Goal: Find specific page/section: Find specific page/section

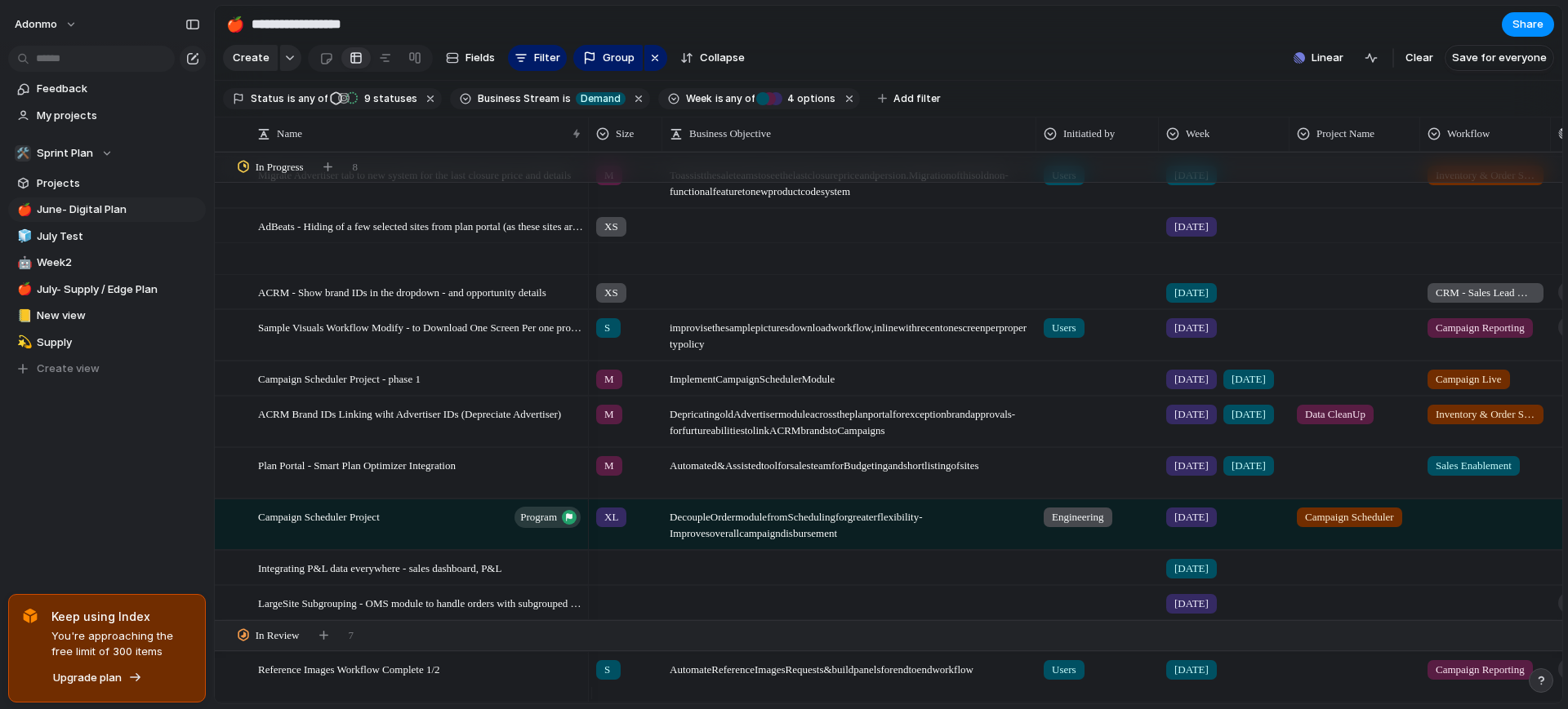
scroll to position [341, 0]
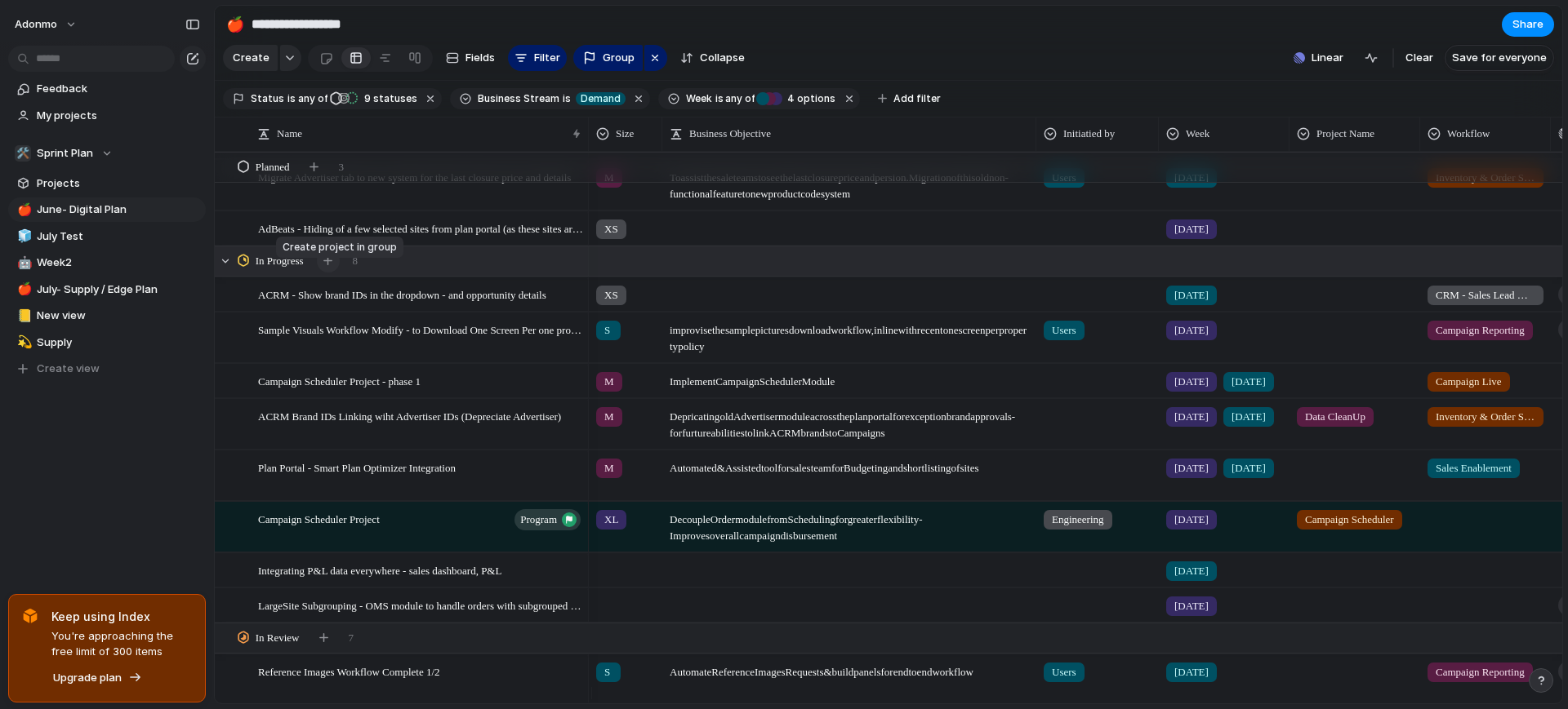
click at [327, 273] on button "button" at bounding box center [328, 260] width 23 height 23
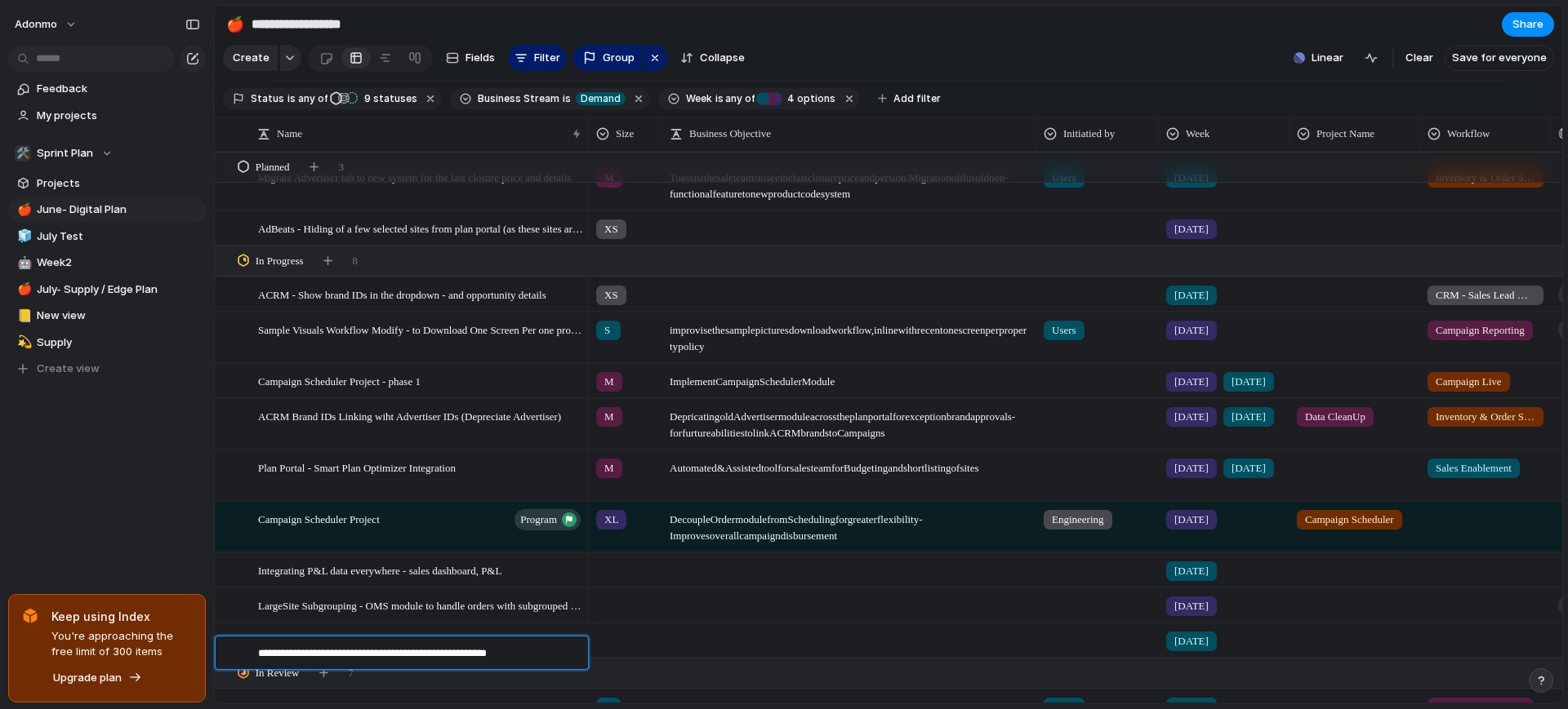
type textarea "**********"
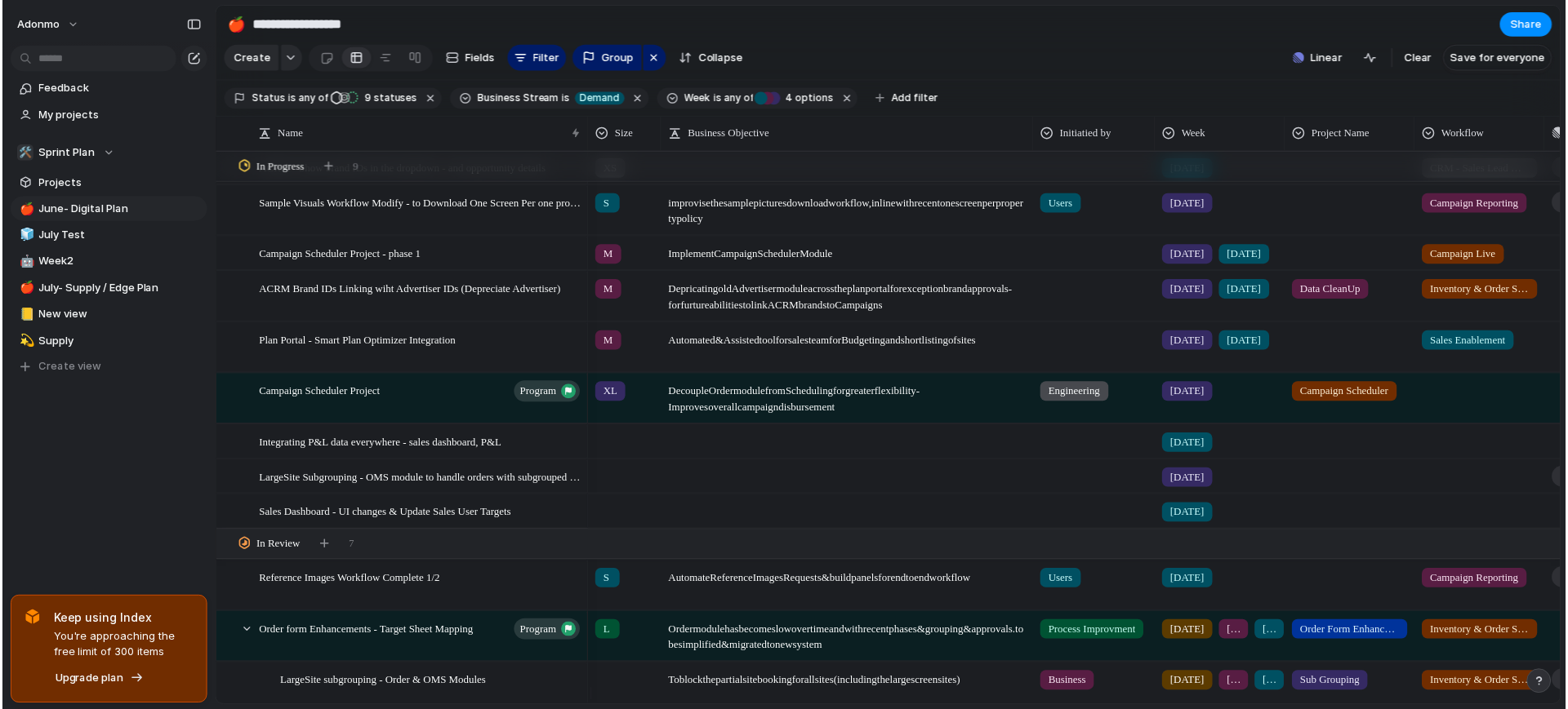
scroll to position [468, 0]
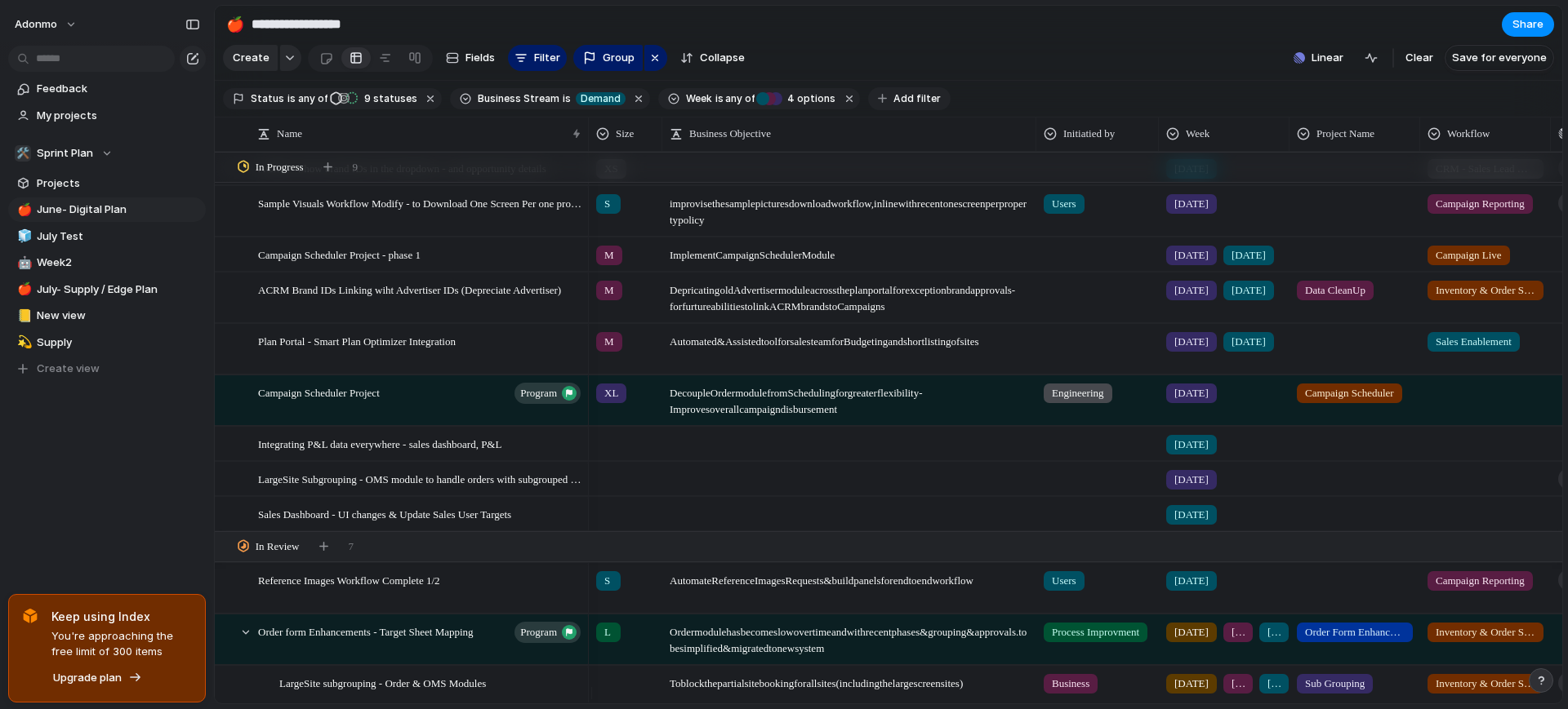
click at [894, 114] on div "Status is any of Planned Planned Proposed Validated Backlog In Progress Complet…" at bounding box center [586, 98] width 728 height 29
click at [894, 110] on button "Add filter" at bounding box center [909, 98] width 83 height 23
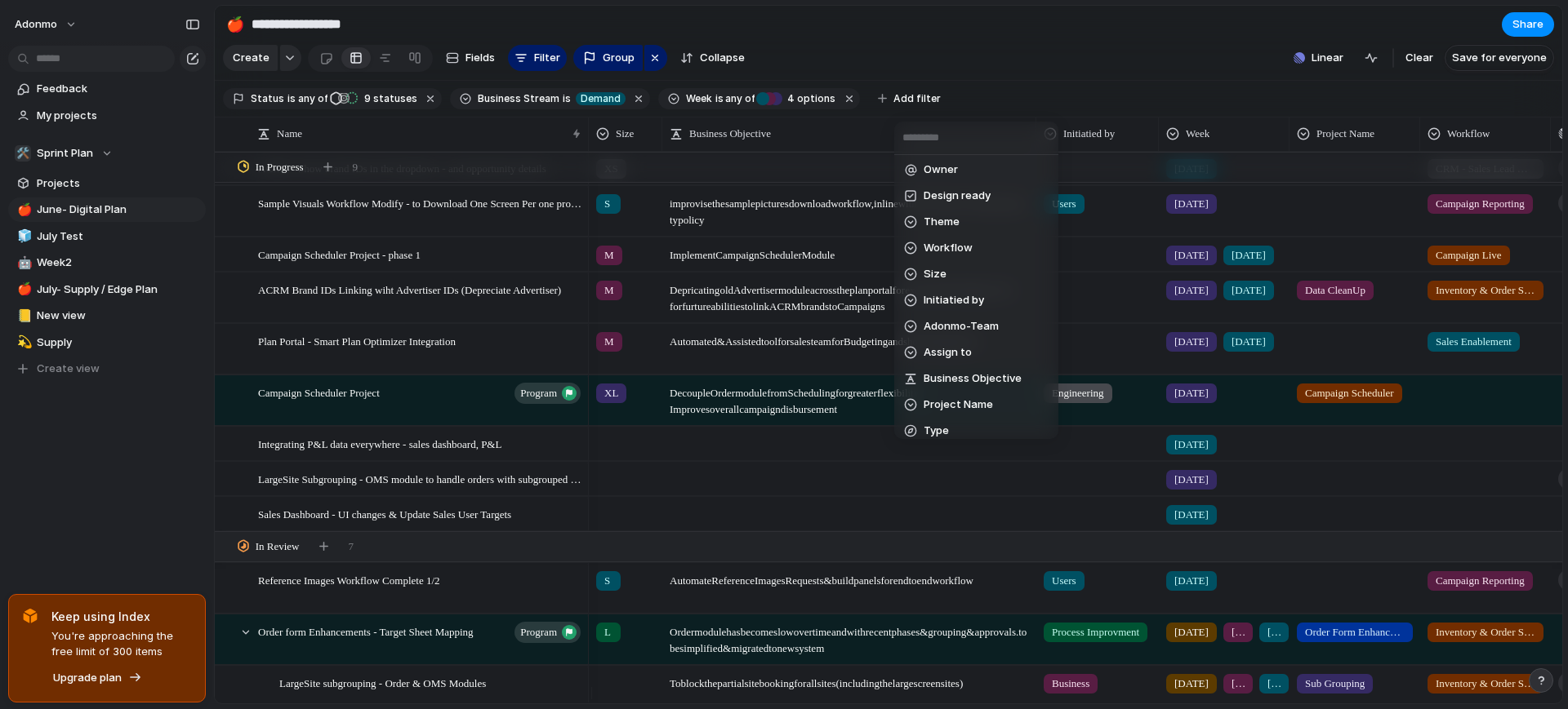
scroll to position [217, 0]
click at [993, 304] on li "Initiatied by" at bounding box center [976, 295] width 158 height 26
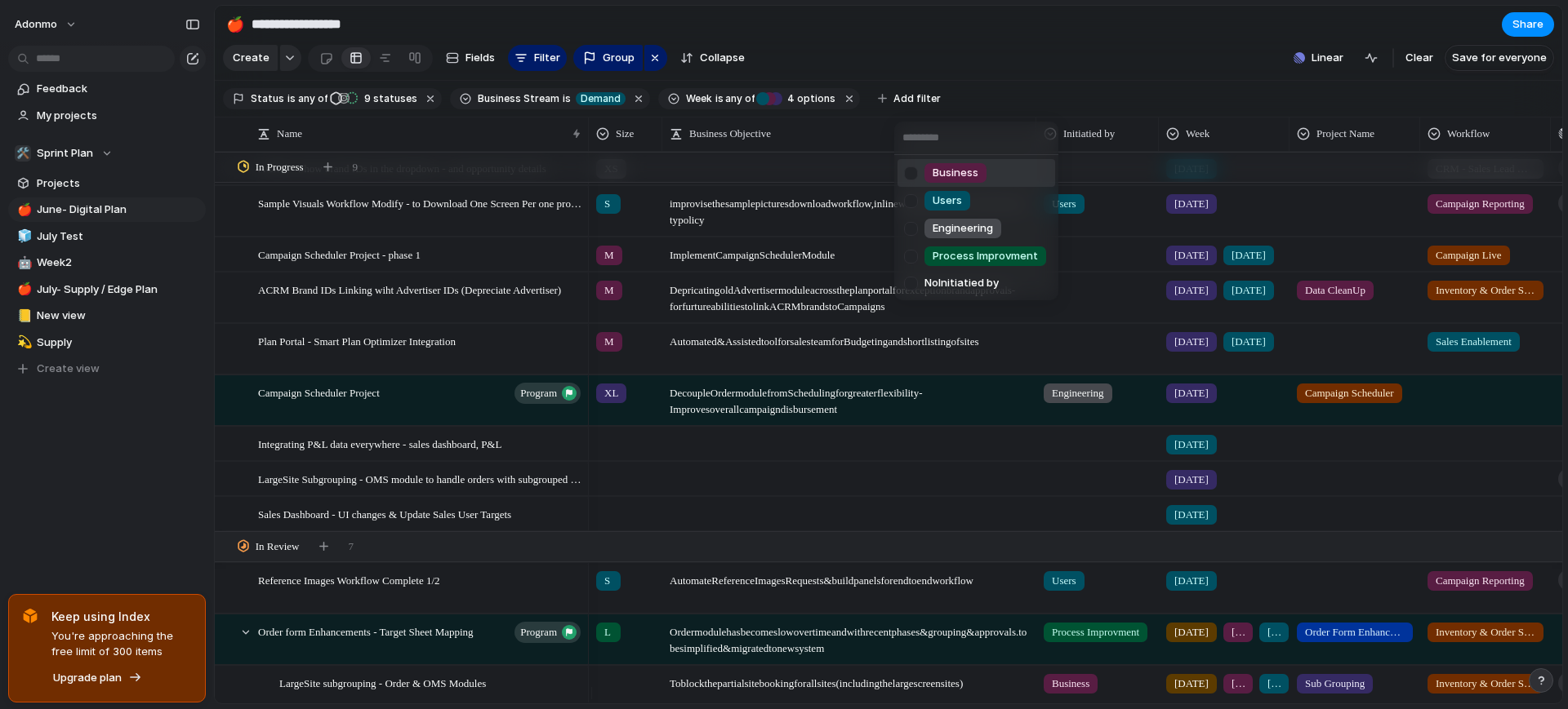
click at [990, 171] on li "Business" at bounding box center [976, 173] width 158 height 27
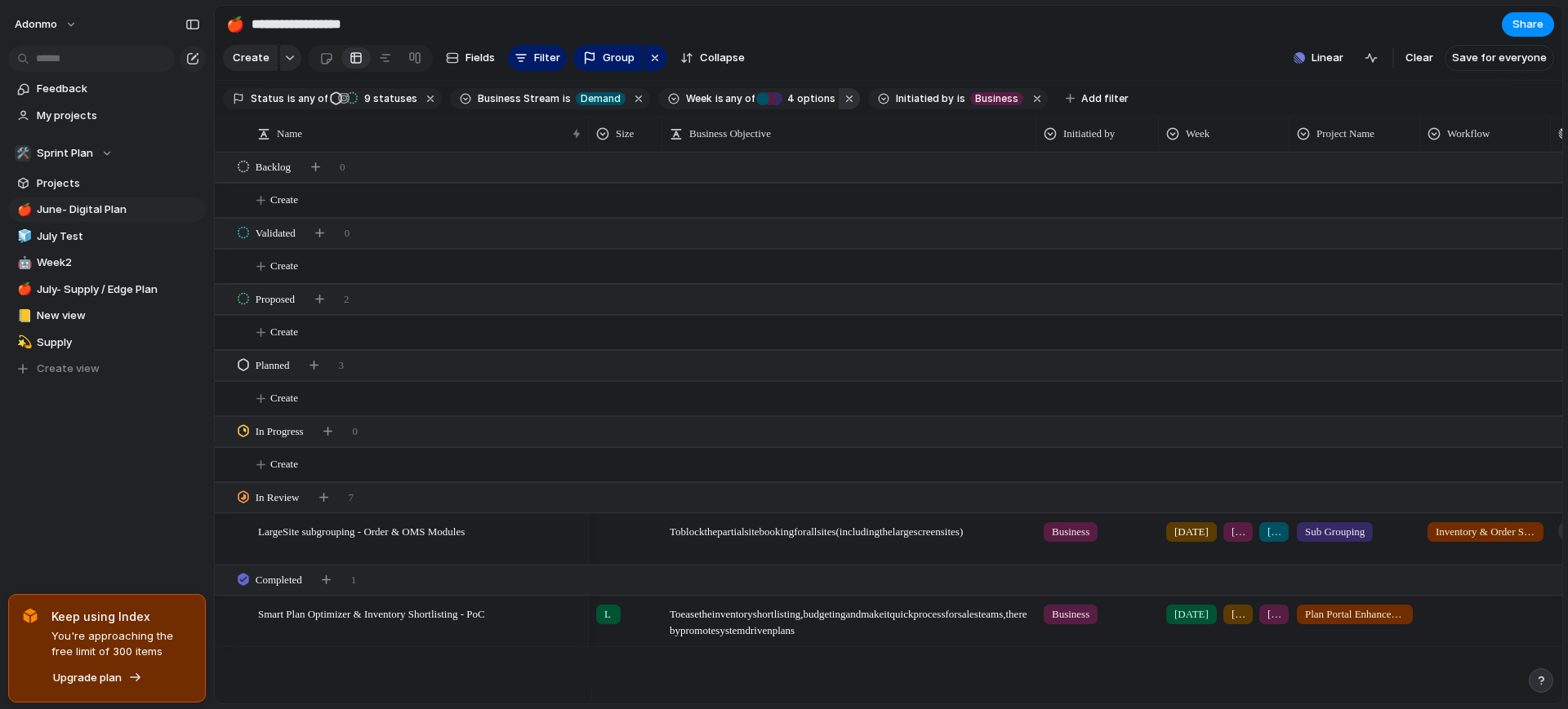
click at [839, 104] on button "button" at bounding box center [849, 98] width 21 height 21
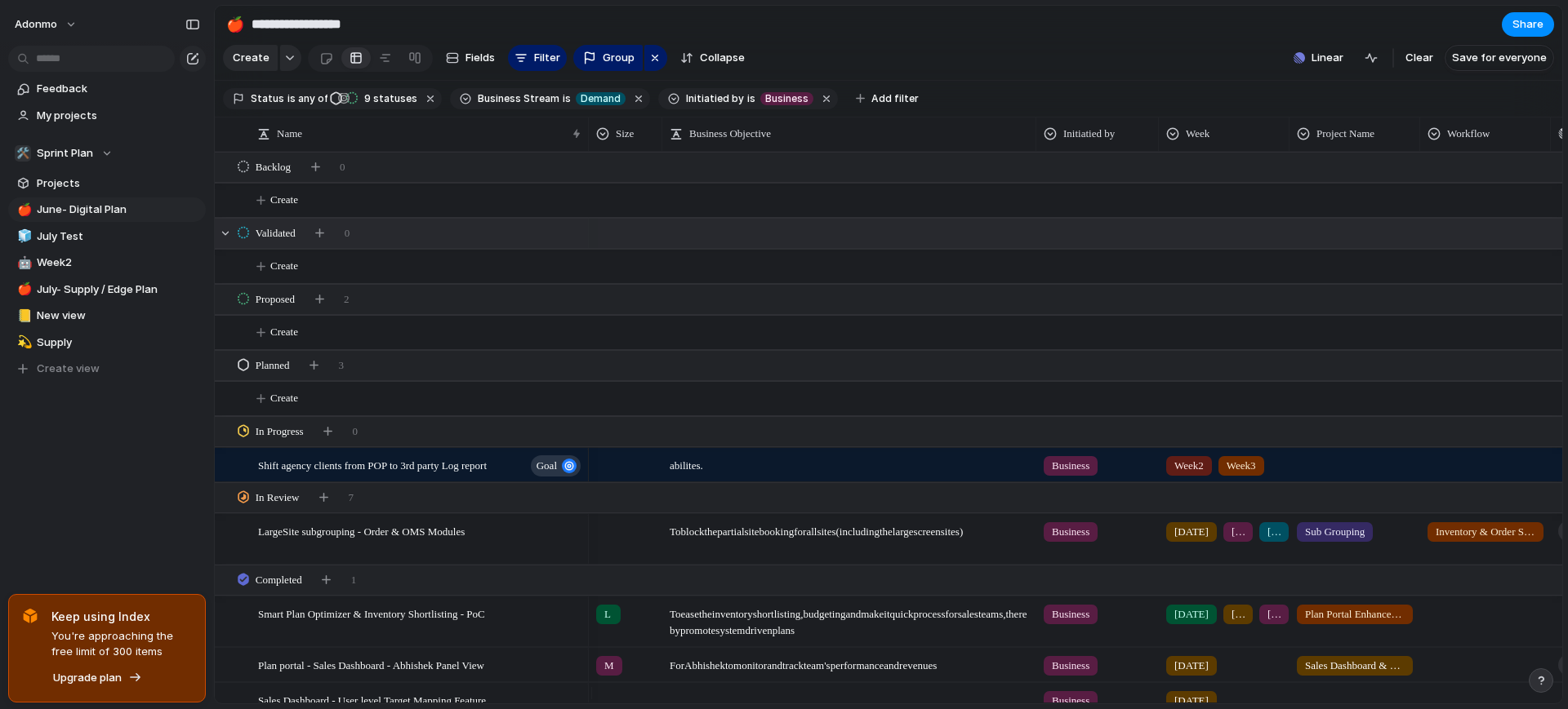
scroll to position [202, 0]
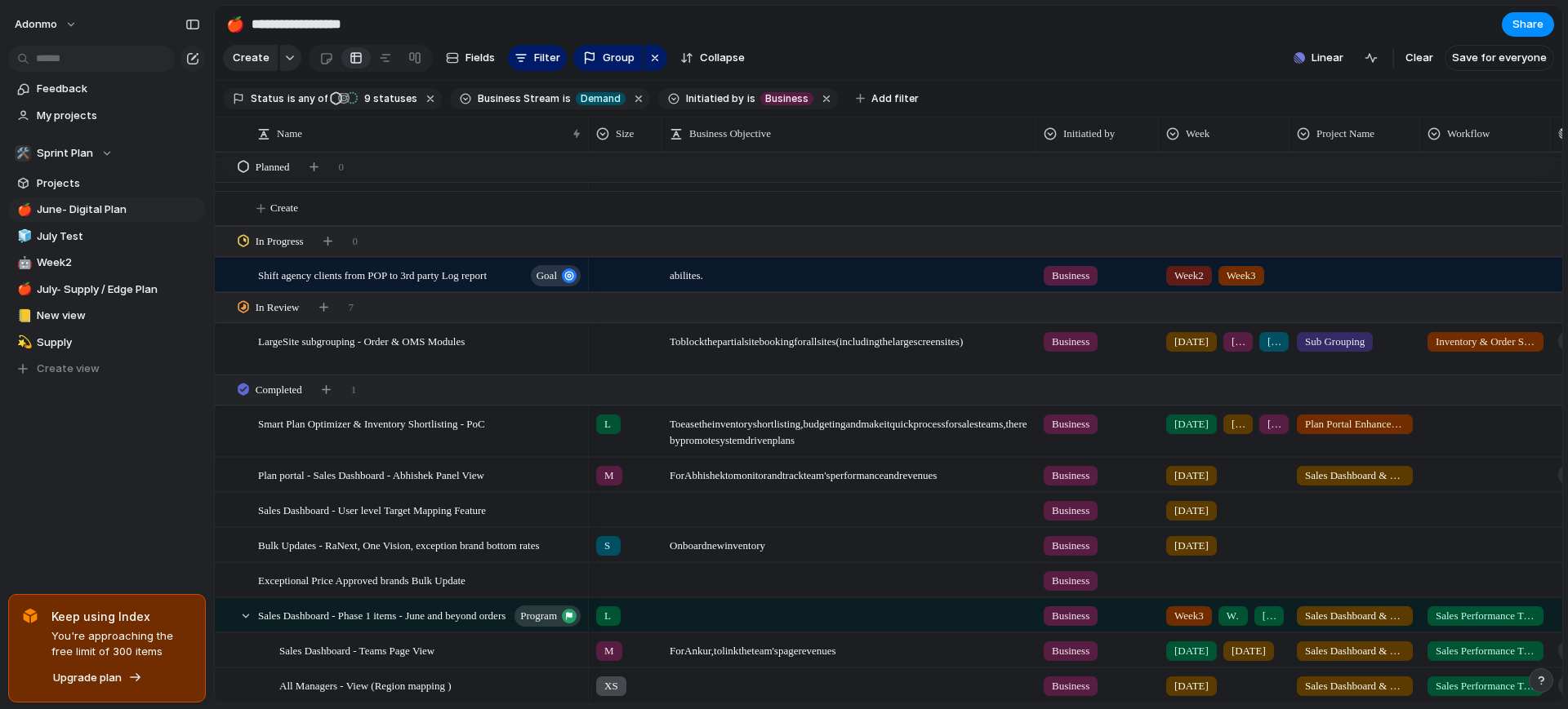
click at [178, 502] on div "Feedback My projects 🛠️ Sprint Plan Projects 🍎 June- Digital Plan 🧊 July Test 🤖…" at bounding box center [107, 257] width 214 height 513
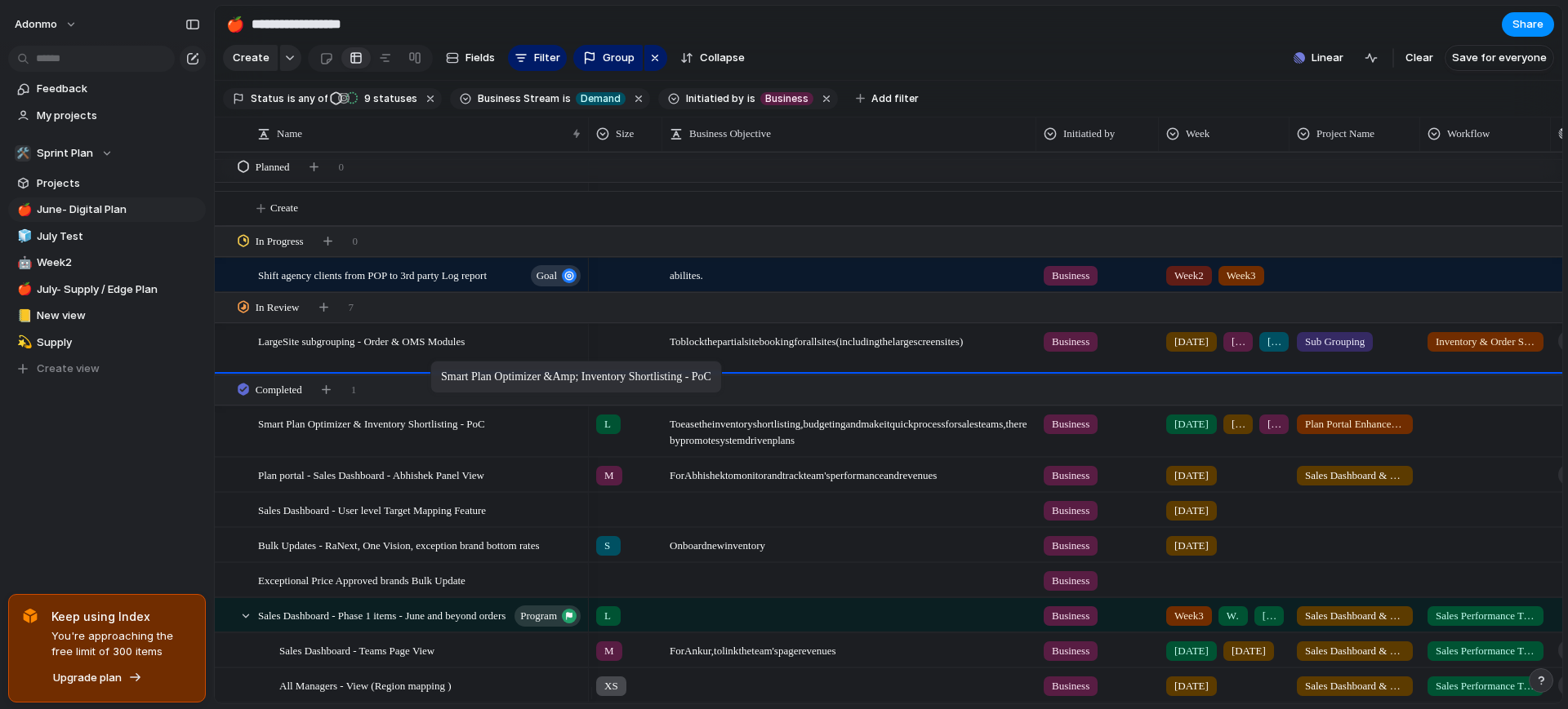
drag, startPoint x: 426, startPoint y: 425, endPoint x: 439, endPoint y: 364, distance: 62.4
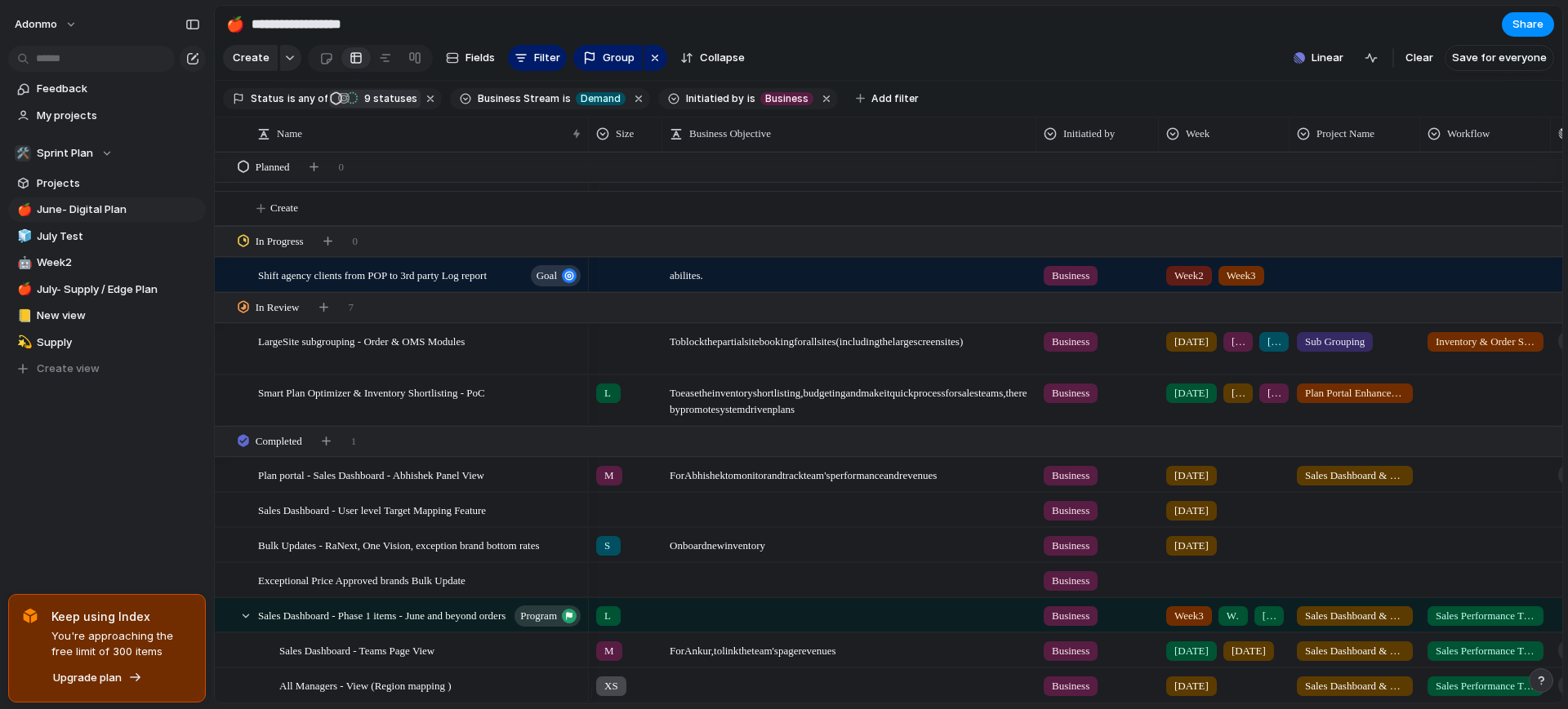
click at [377, 106] on span "9 statuses" at bounding box center [389, 98] width 58 height 15
click at [629, 107] on button "button" at bounding box center [639, 98] width 21 height 21
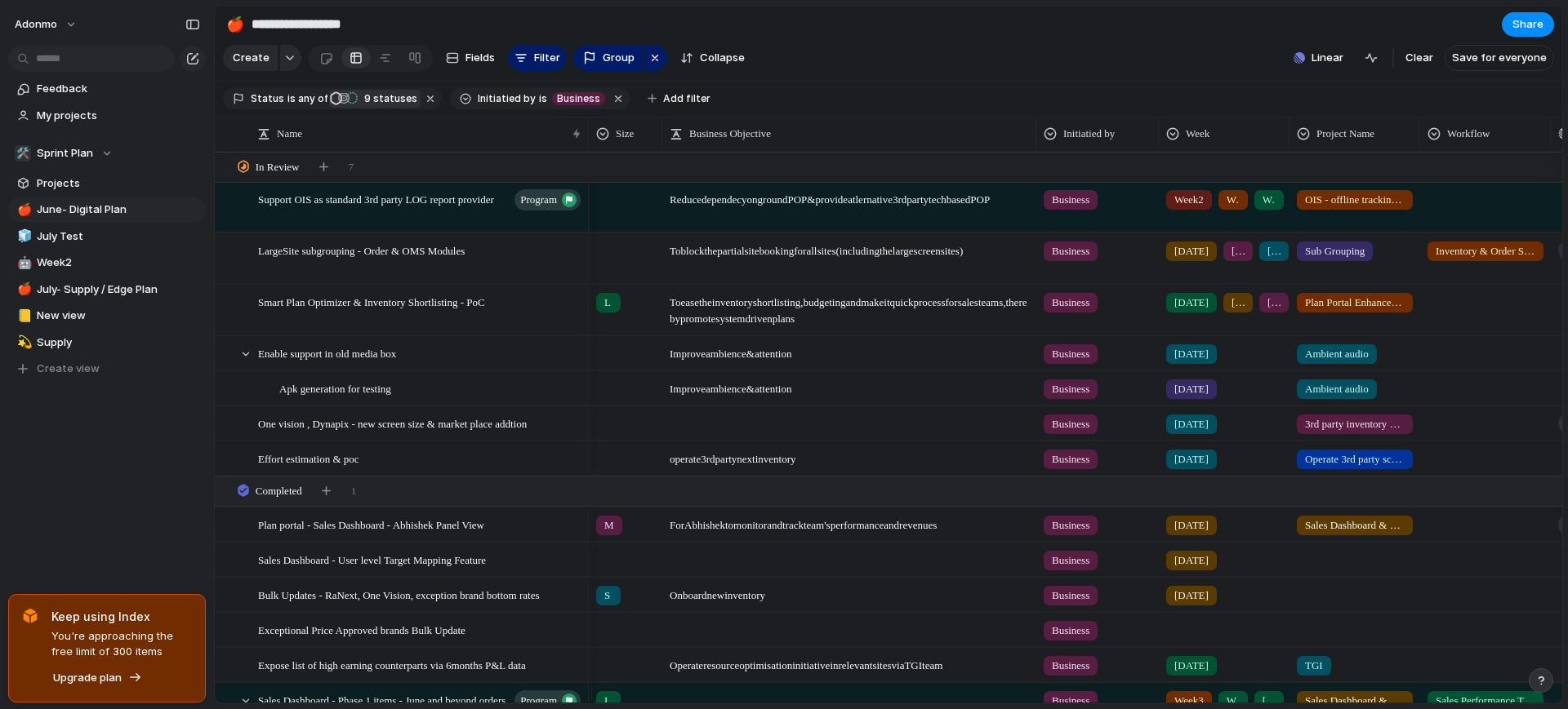
scroll to position [0, 0]
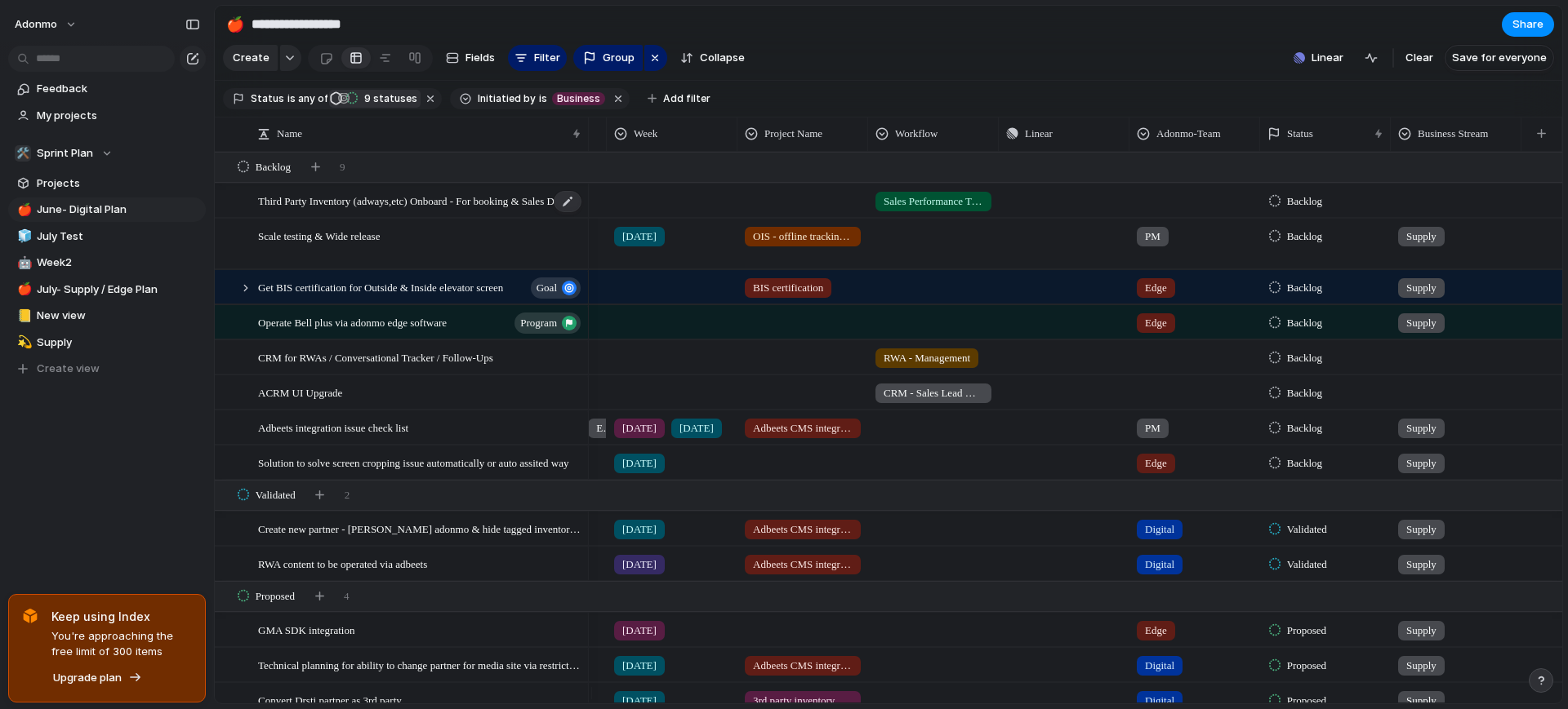
click at [514, 207] on span "Third Party Inventory (adways,etc) Onboard - For booking & Sales Dashboard" at bounding box center [420, 200] width 325 height 19
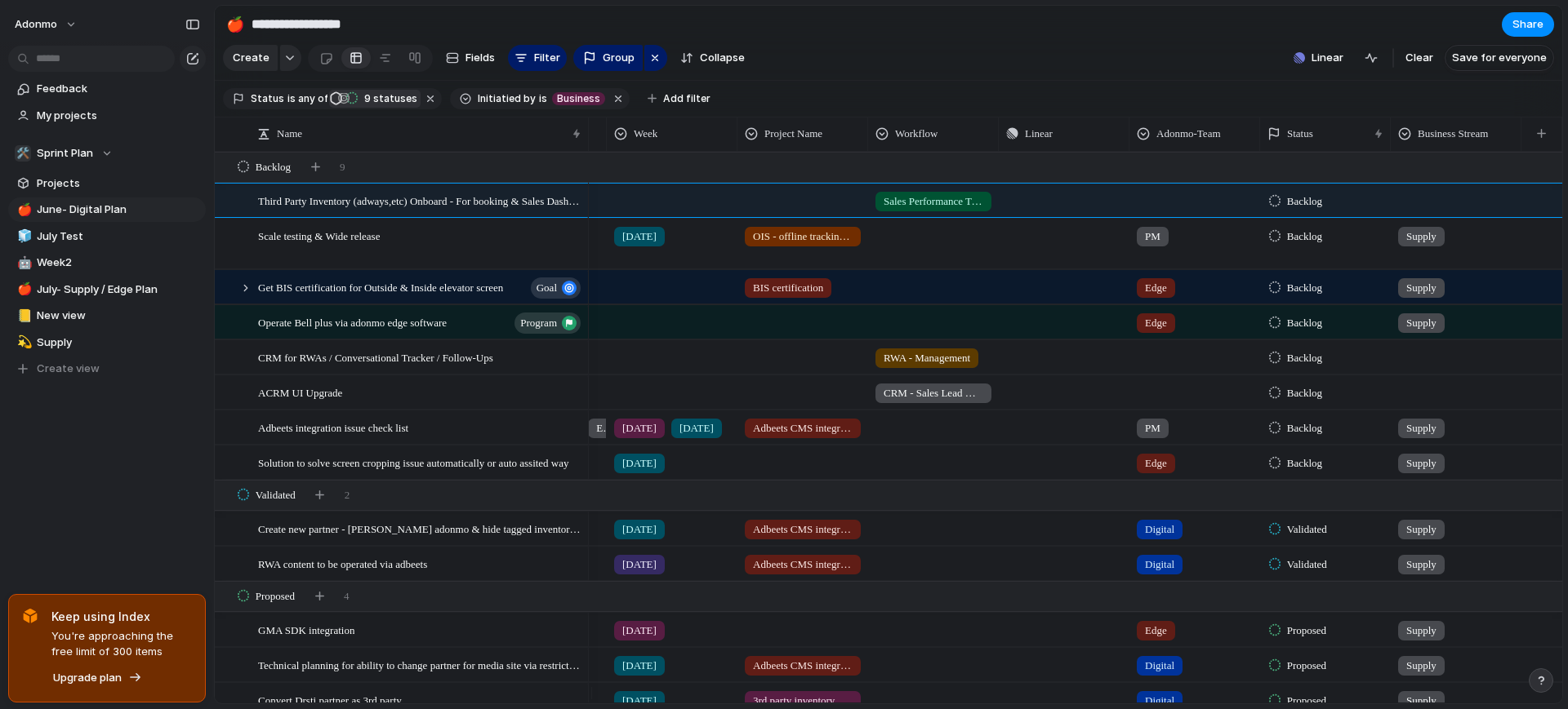
click at [109, 460] on div "Feedback My projects 🛠️ Sprint Plan Projects 🍎 June- Digital Plan 🧊 July Test 🤖…" at bounding box center [107, 257] width 214 height 513
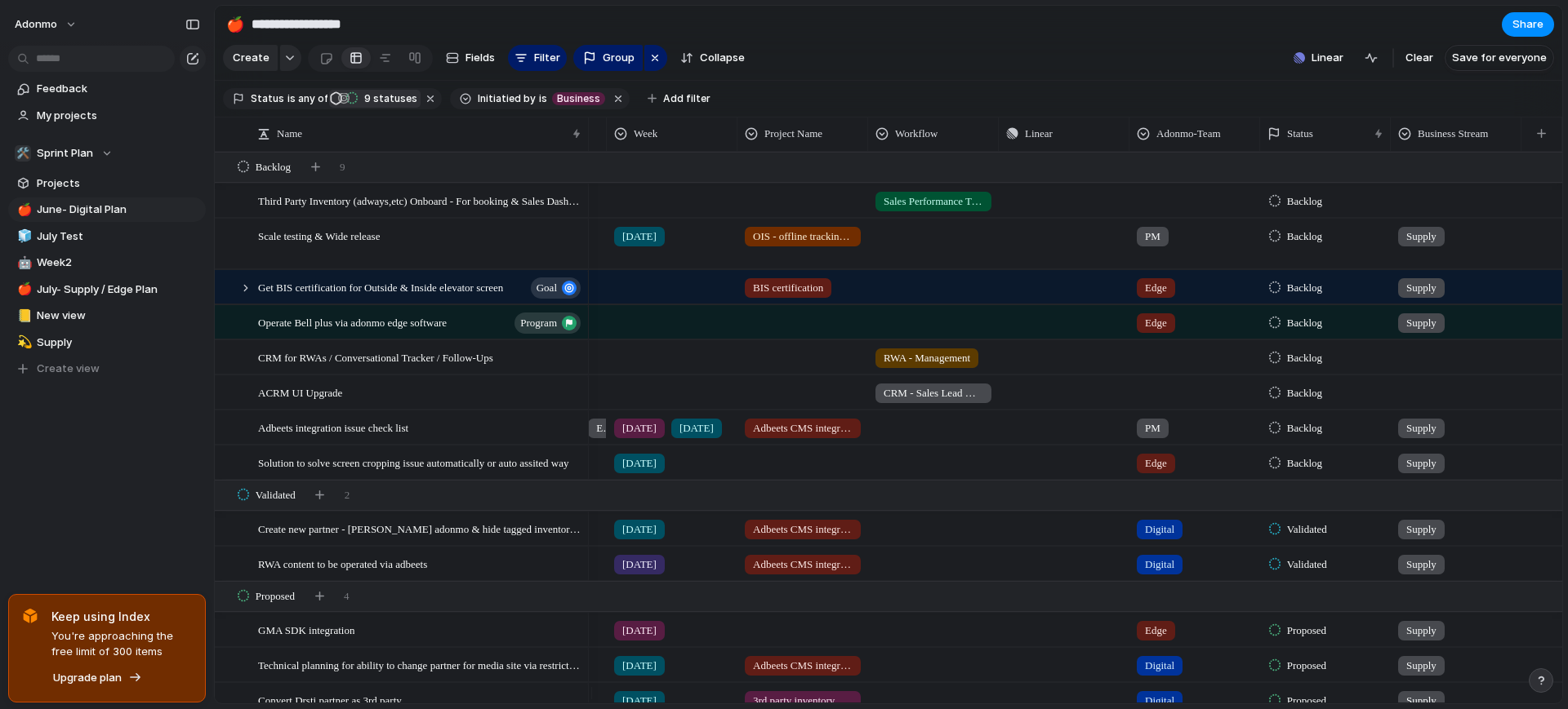
click at [1412, 205] on div at bounding box center [1456, 198] width 129 height 27
click at [1405, 311] on div at bounding box center [1408, 309] width 28 height 28
click at [1428, 368] on div at bounding box center [1456, 355] width 129 height 27
click at [1191, 42] on div "Supply Demand" at bounding box center [784, 354] width 1568 height 709
click at [1420, 365] on div at bounding box center [1456, 355] width 129 height 27
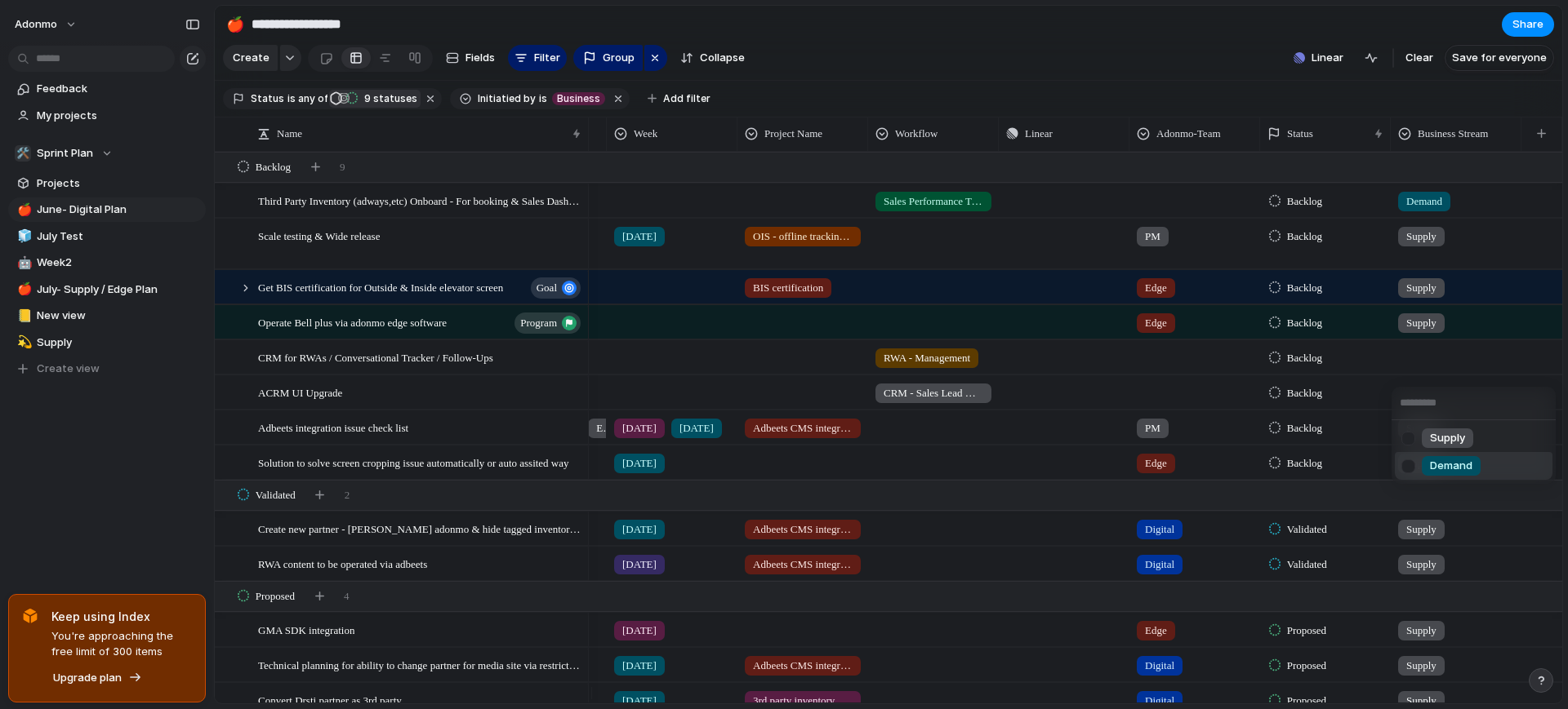
click at [1409, 462] on div at bounding box center [1408, 466] width 28 height 28
click at [1404, 403] on div at bounding box center [1456, 390] width 129 height 27
click at [1416, 499] on div at bounding box center [1408, 501] width 28 height 28
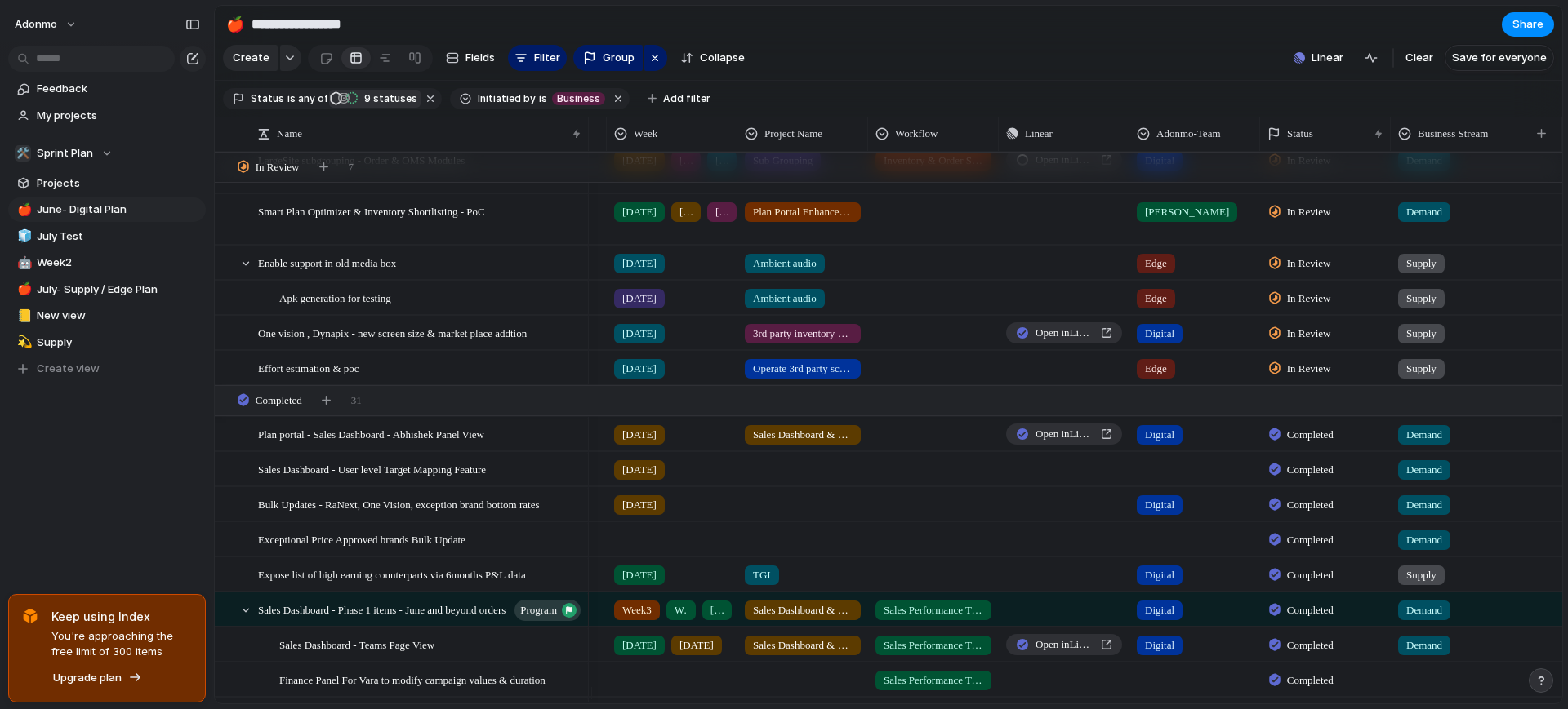
scroll to position [1489, 0]
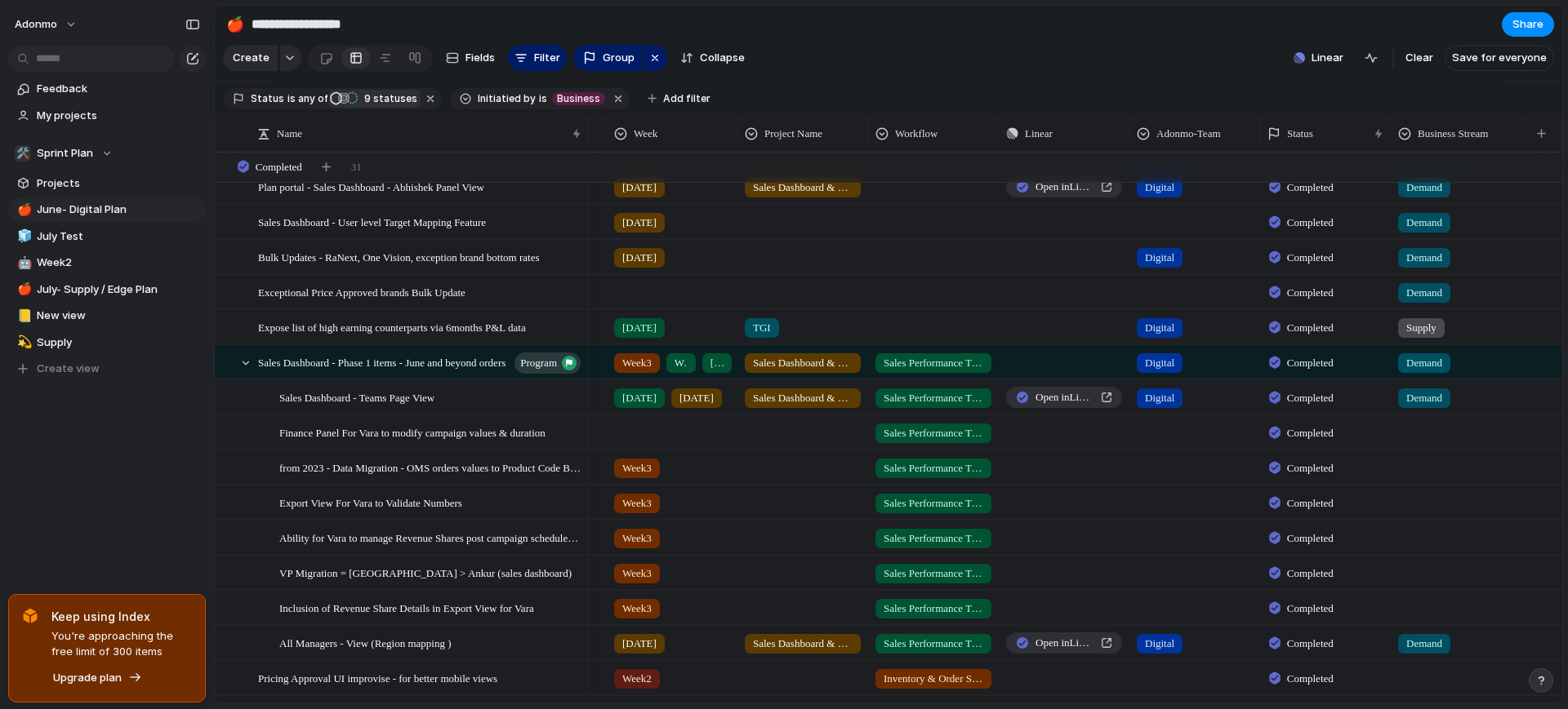
click at [1436, 443] on div at bounding box center [1456, 430] width 129 height 27
click at [1408, 550] on div at bounding box center [1408, 541] width 28 height 28
click at [1422, 479] on div at bounding box center [1456, 465] width 129 height 27
click at [1416, 572] on div at bounding box center [1408, 576] width 28 height 28
click at [1413, 513] on div at bounding box center [1456, 500] width 129 height 27
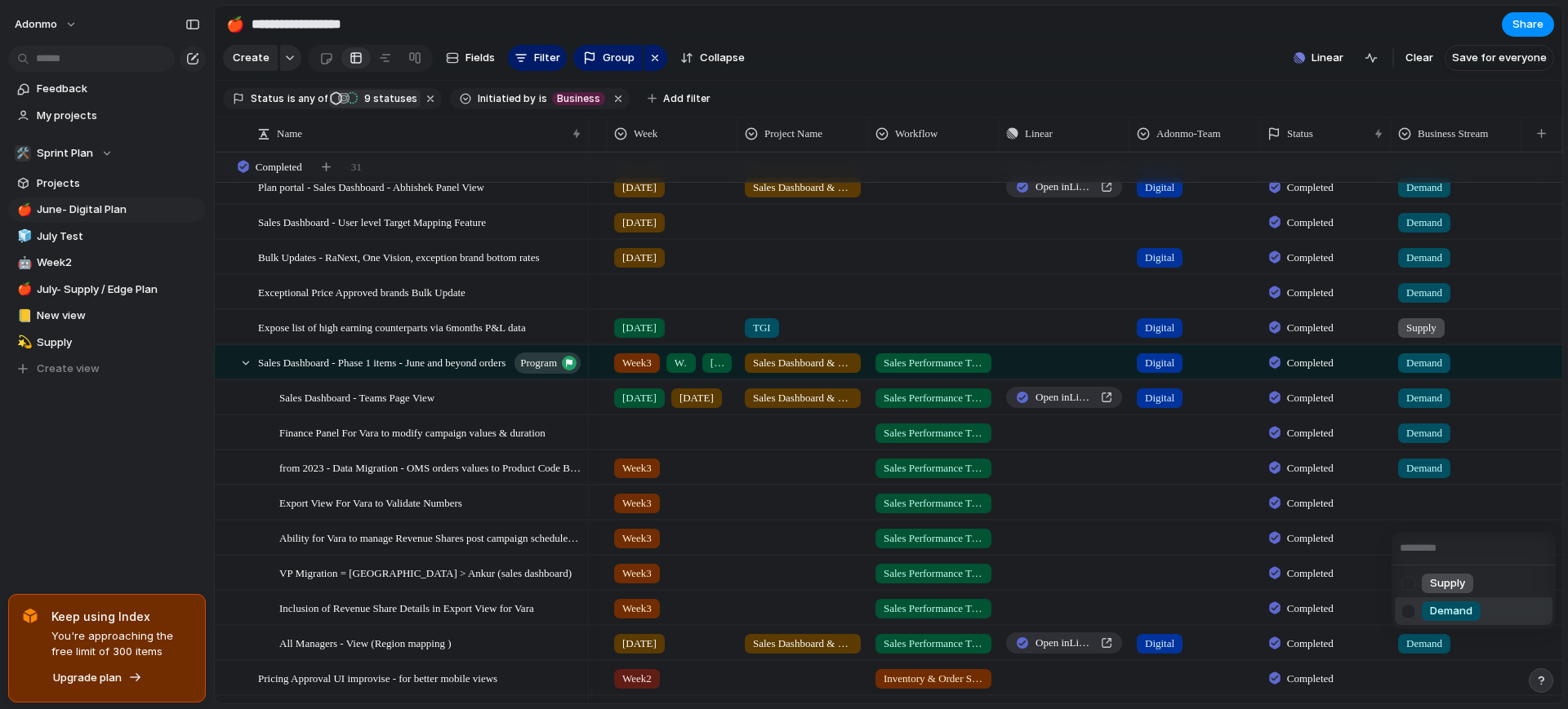
click at [1400, 613] on div at bounding box center [1408, 611] width 28 height 28
click at [1420, 549] on div at bounding box center [1456, 535] width 129 height 27
click at [1427, 646] on div "Demand" at bounding box center [1451, 646] width 59 height 20
click at [1440, 583] on div at bounding box center [1456, 571] width 129 height 27
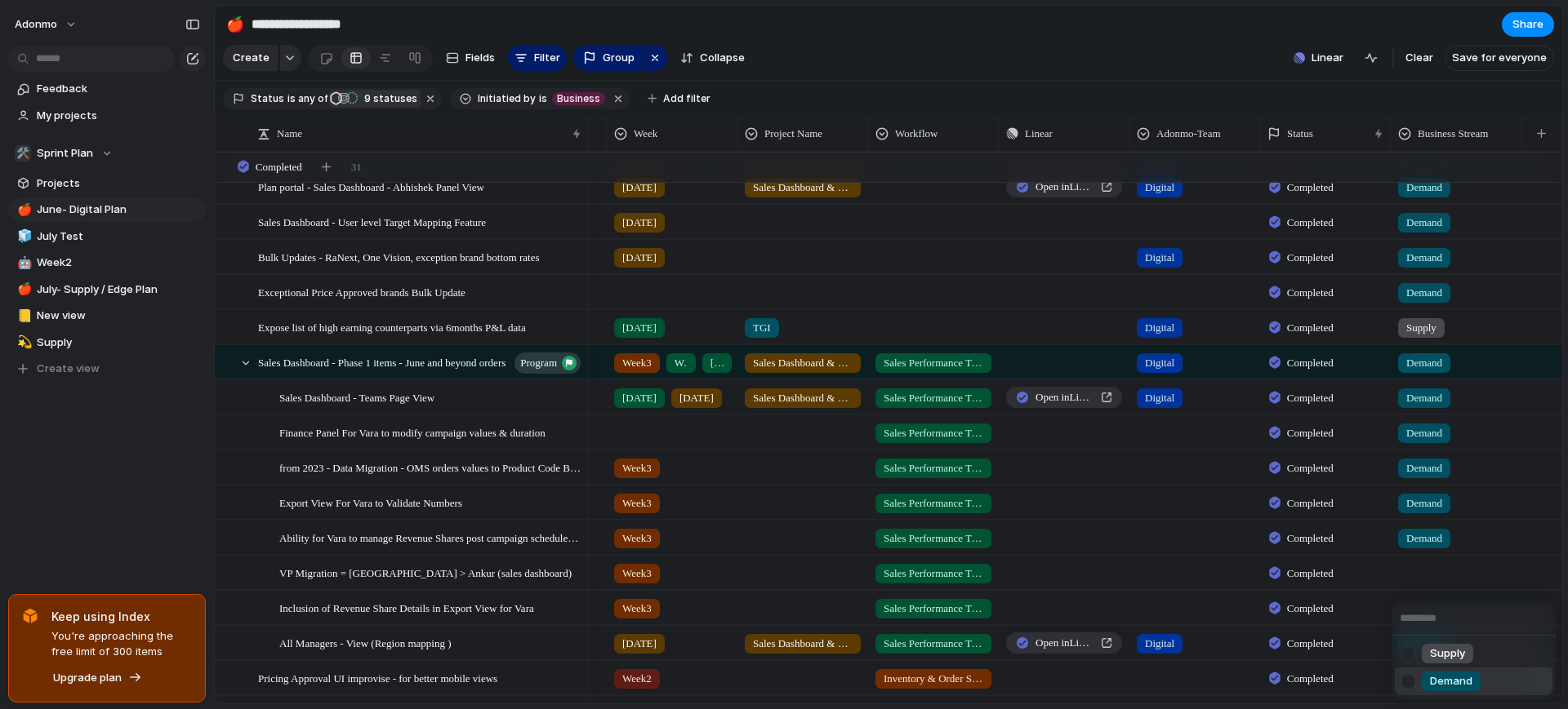
click at [1420, 676] on div at bounding box center [1408, 682] width 28 height 28
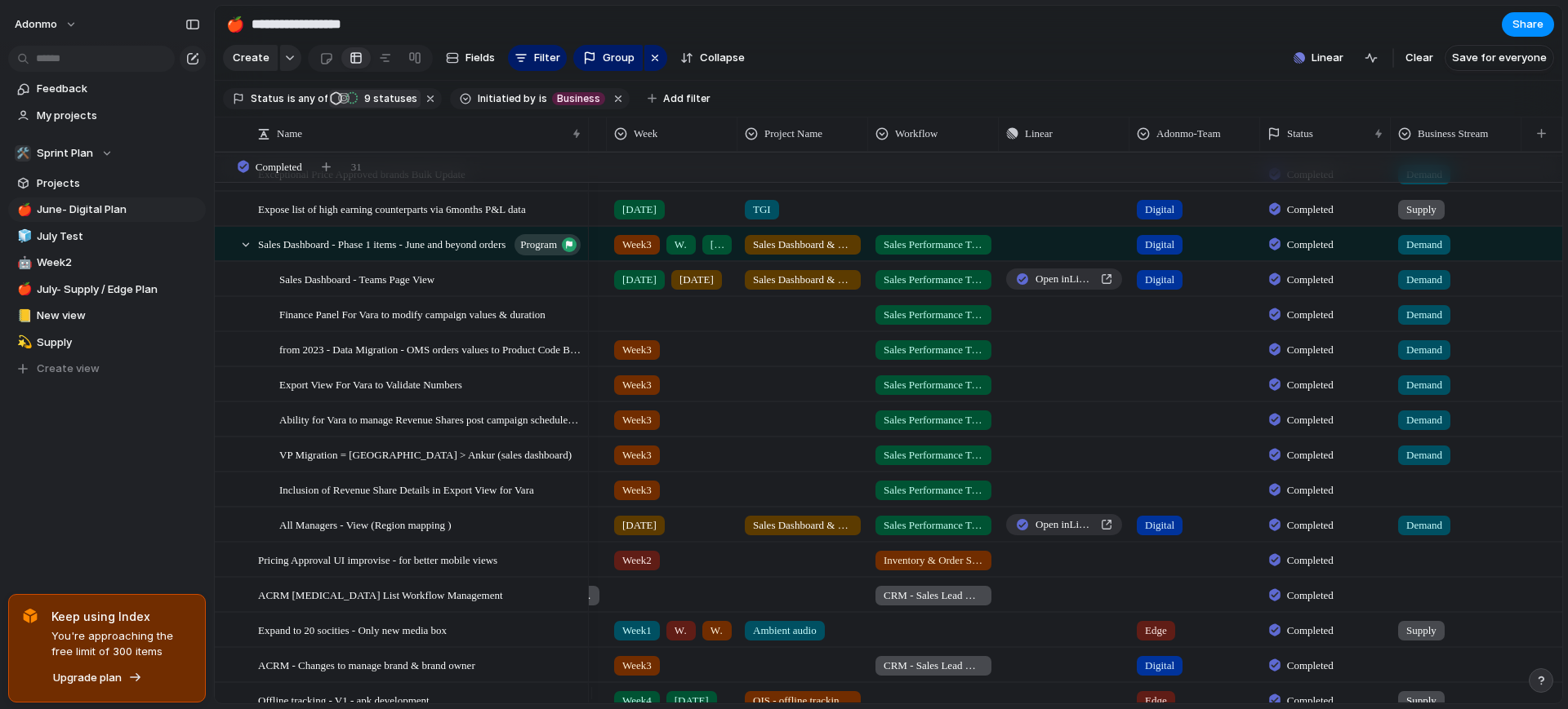
click at [1438, 501] on div at bounding box center [1456, 487] width 129 height 27
click at [1409, 592] on div at bounding box center [1408, 598] width 28 height 28
click at [1432, 565] on div at bounding box center [1456, 557] width 129 height 27
click at [1422, 667] on div "Demand" at bounding box center [1451, 669] width 59 height 20
click at [1420, 605] on div at bounding box center [1456, 593] width 129 height 27
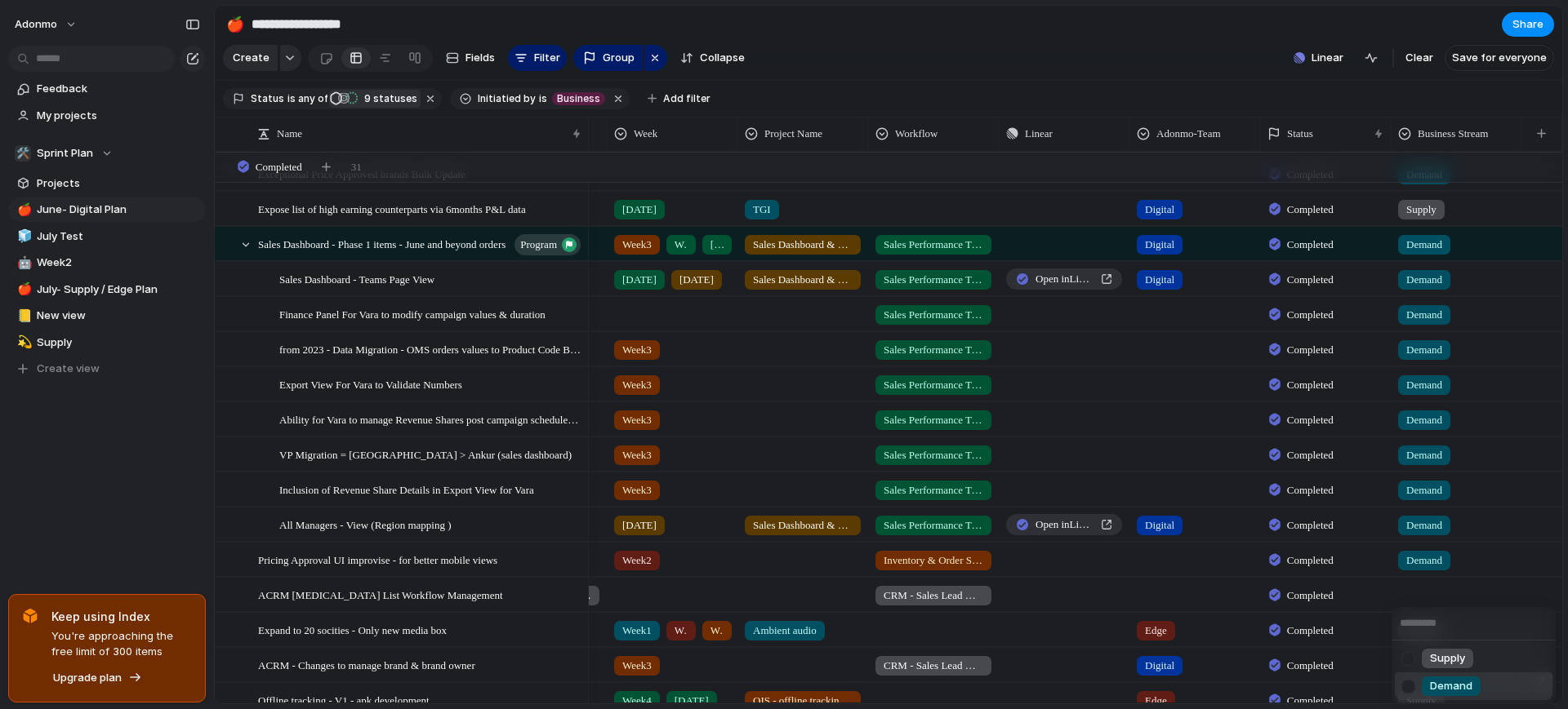
click at [1410, 683] on div at bounding box center [1408, 686] width 28 height 28
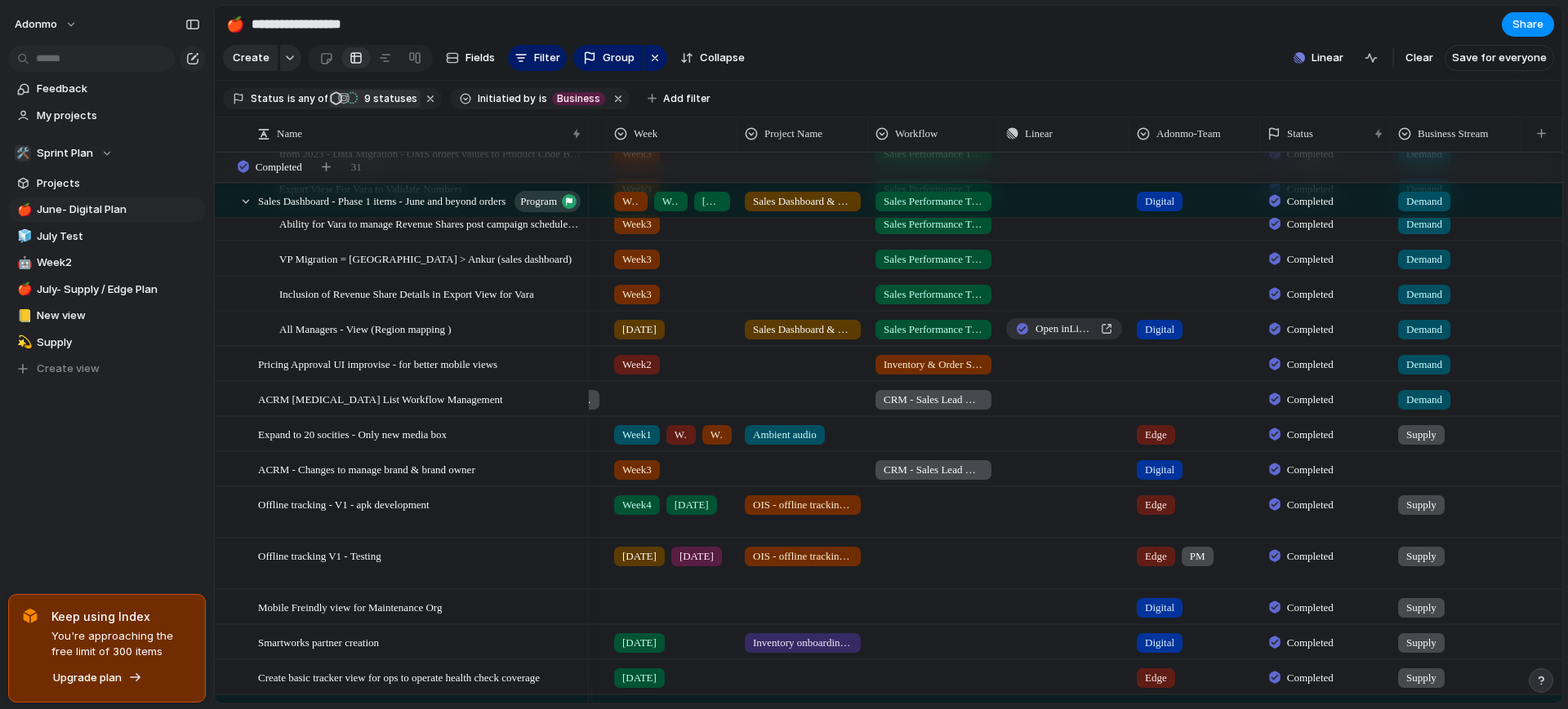
click at [1423, 480] on div at bounding box center [1456, 467] width 129 height 27
click at [1410, 579] on div at bounding box center [1408, 578] width 28 height 28
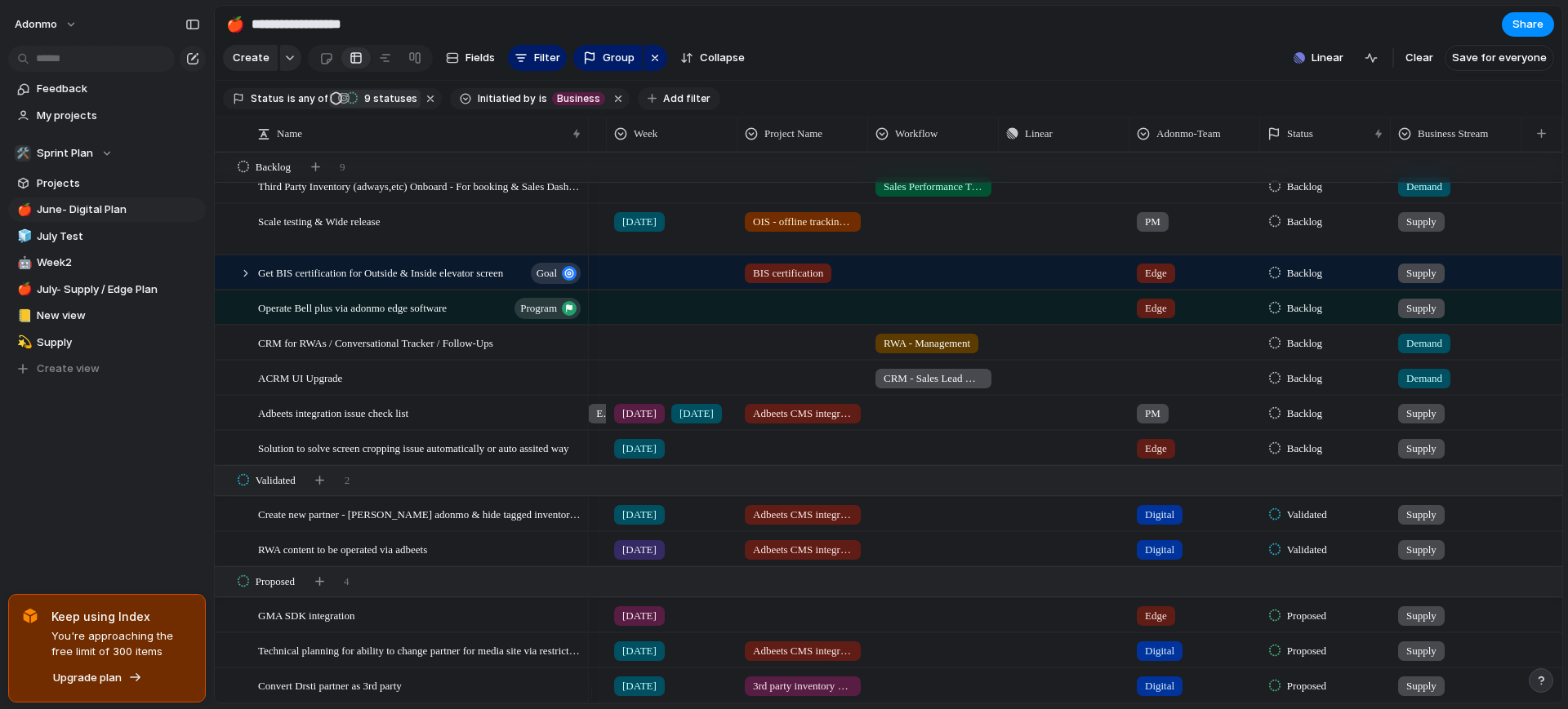
click at [663, 102] on span "Add filter" at bounding box center [687, 98] width 47 height 15
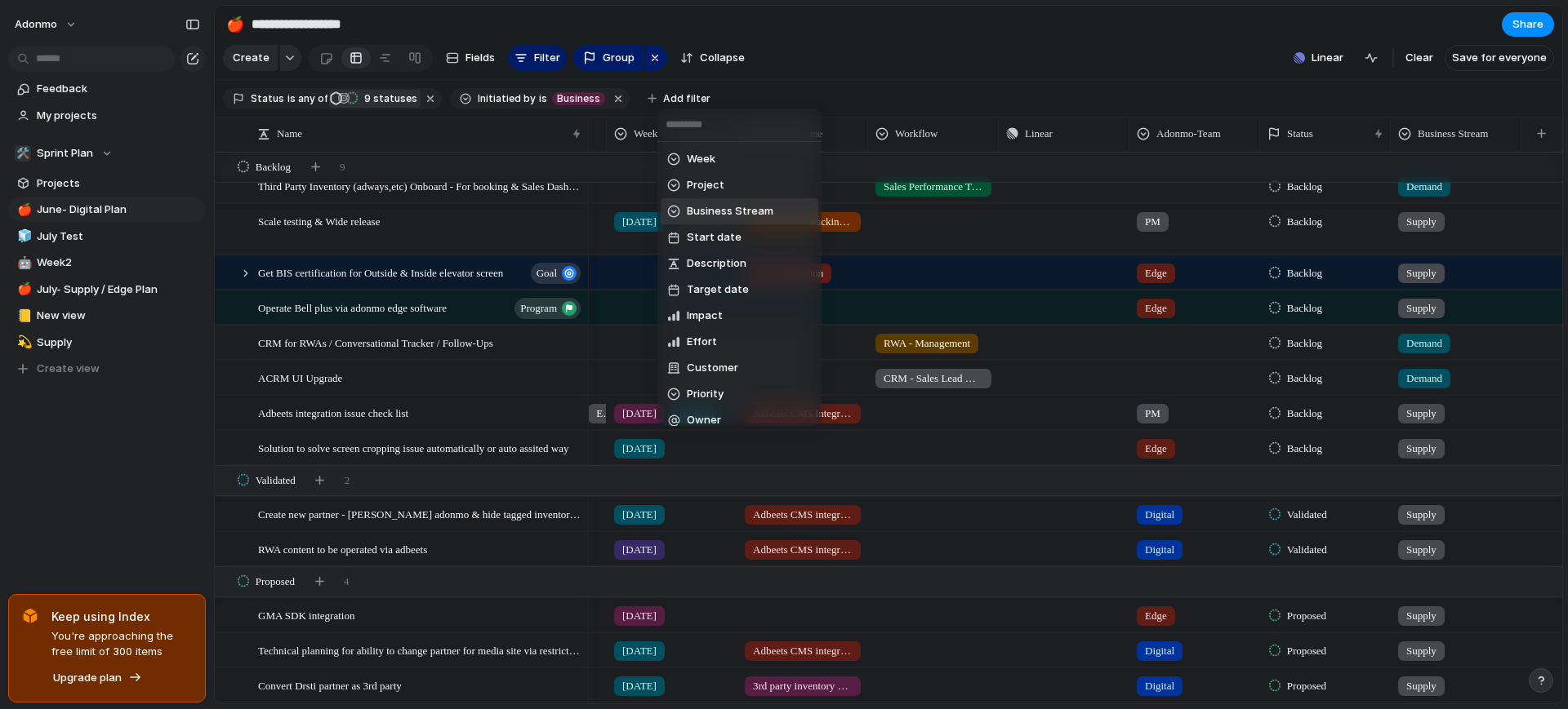
click at [709, 210] on span "Business Stream" at bounding box center [729, 211] width 87 height 16
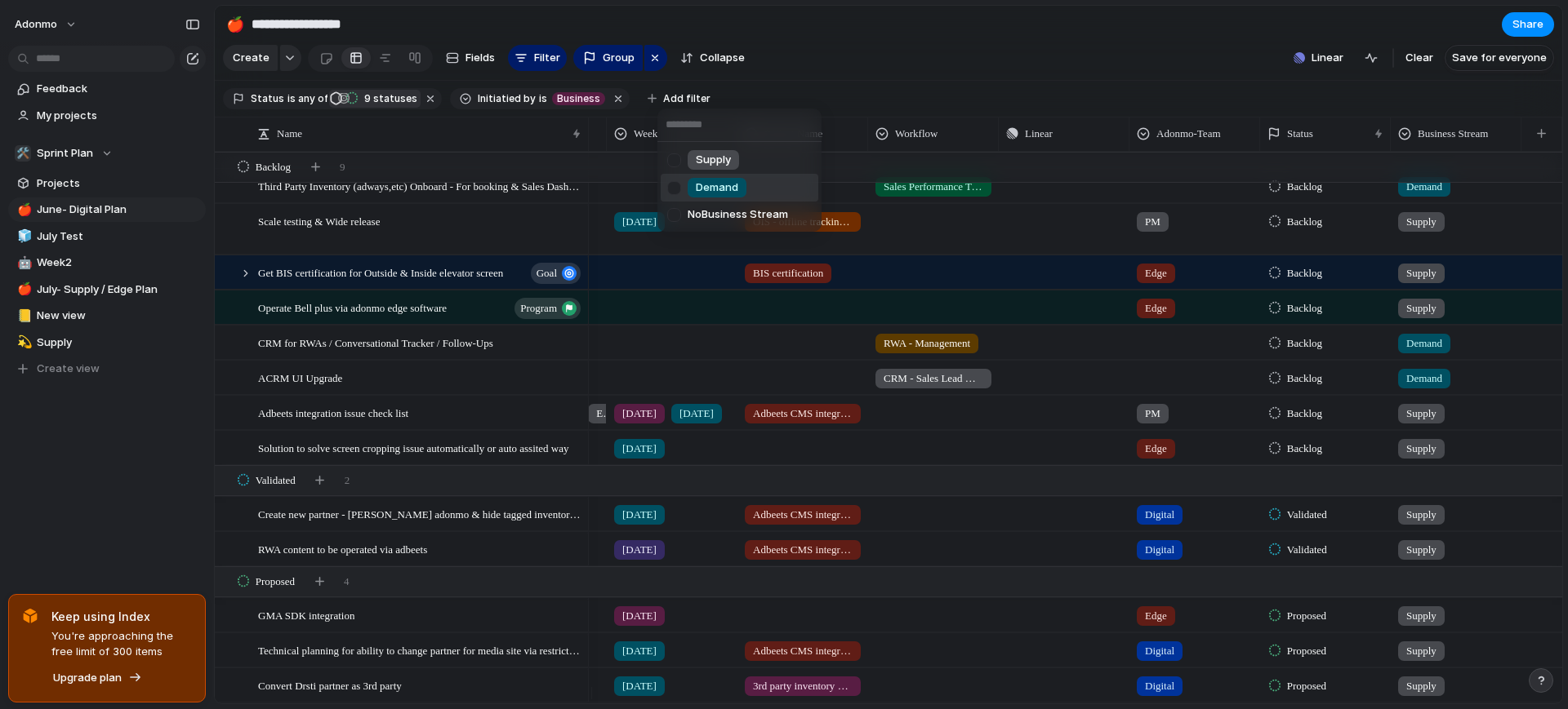
click at [727, 180] on span "Demand" at bounding box center [717, 187] width 43 height 16
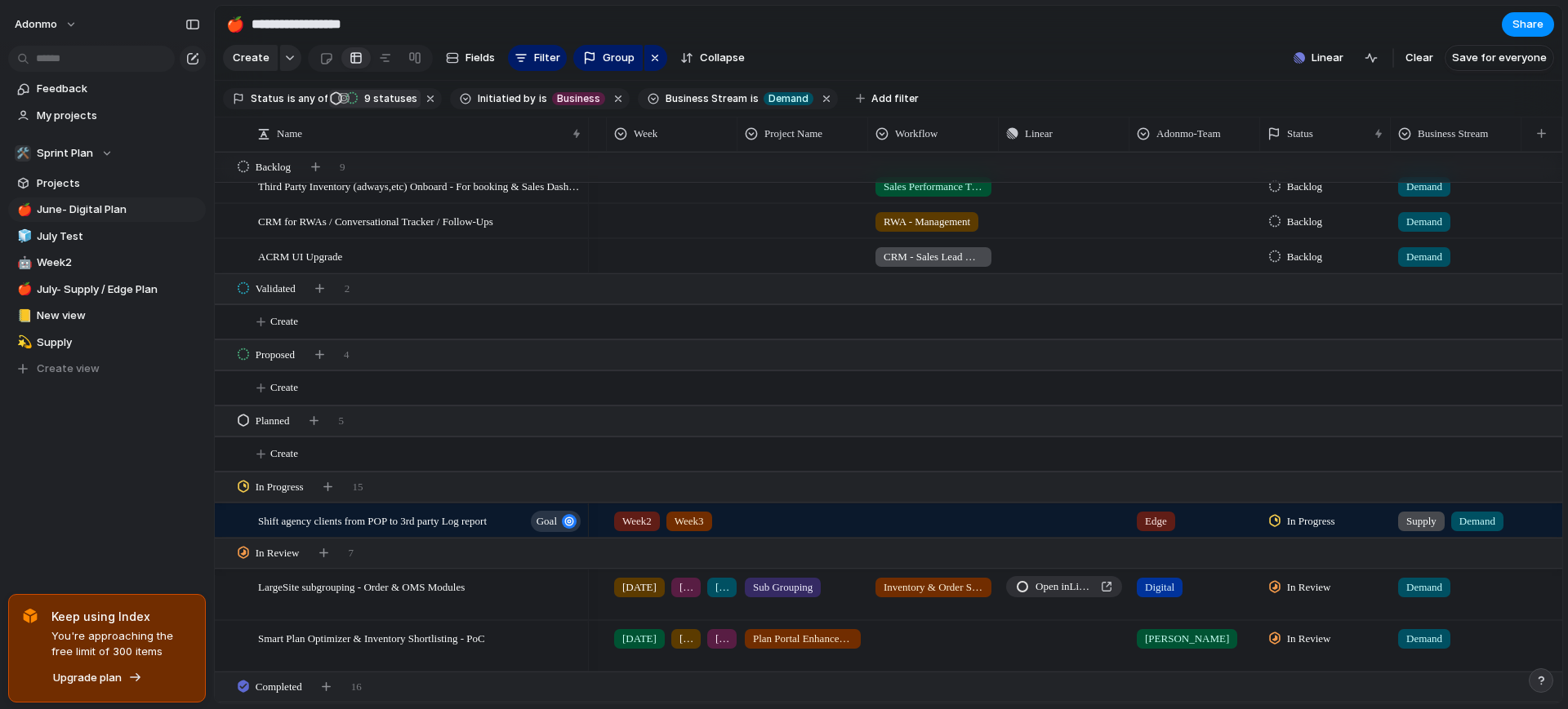
click at [930, 52] on section "Create Fields Filter Group Zoom Collapse Linear Clear Save for everyone" at bounding box center [889, 61] width 1348 height 39
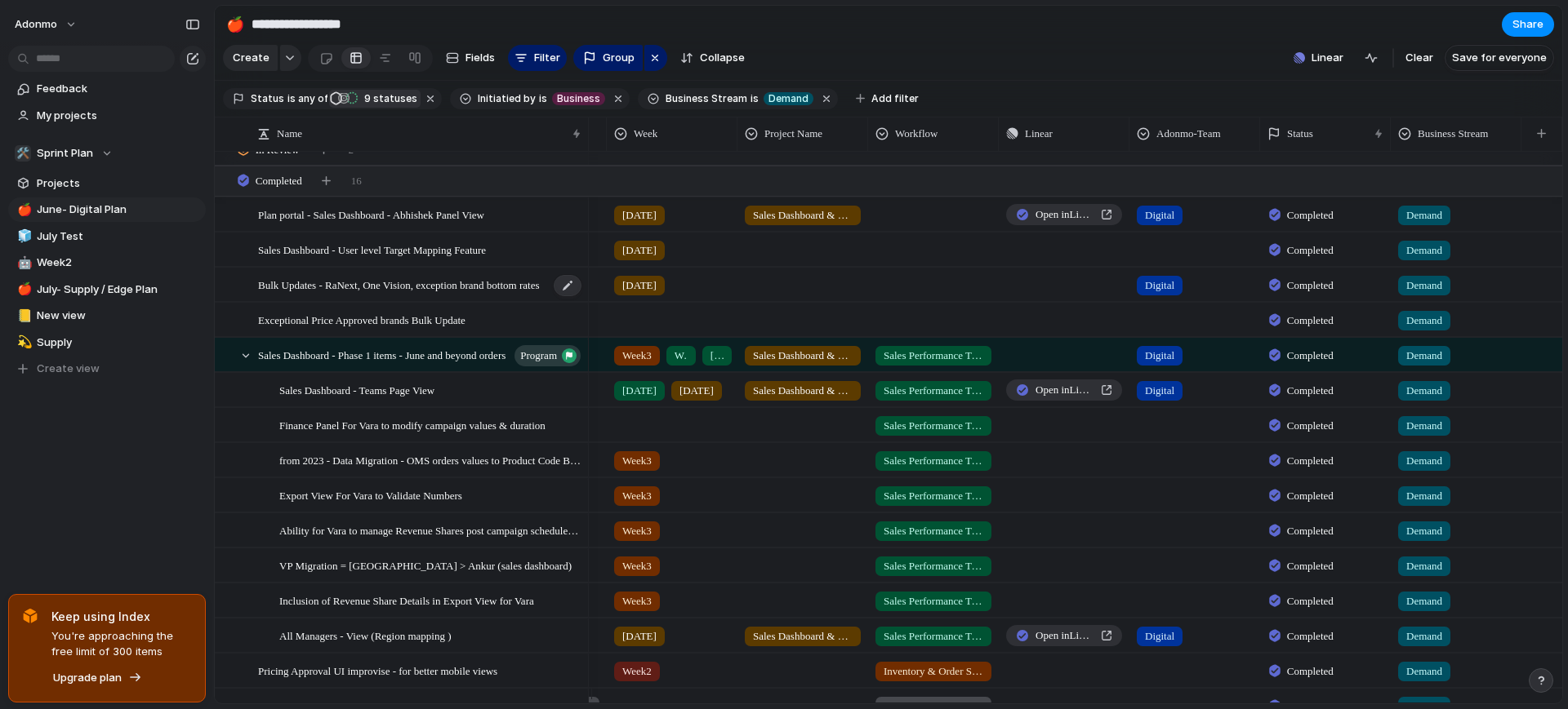
click at [482, 294] on span "Bulk Updates - RaNext, One Vision, exception brand bottom rates" at bounding box center [398, 284] width 281 height 19
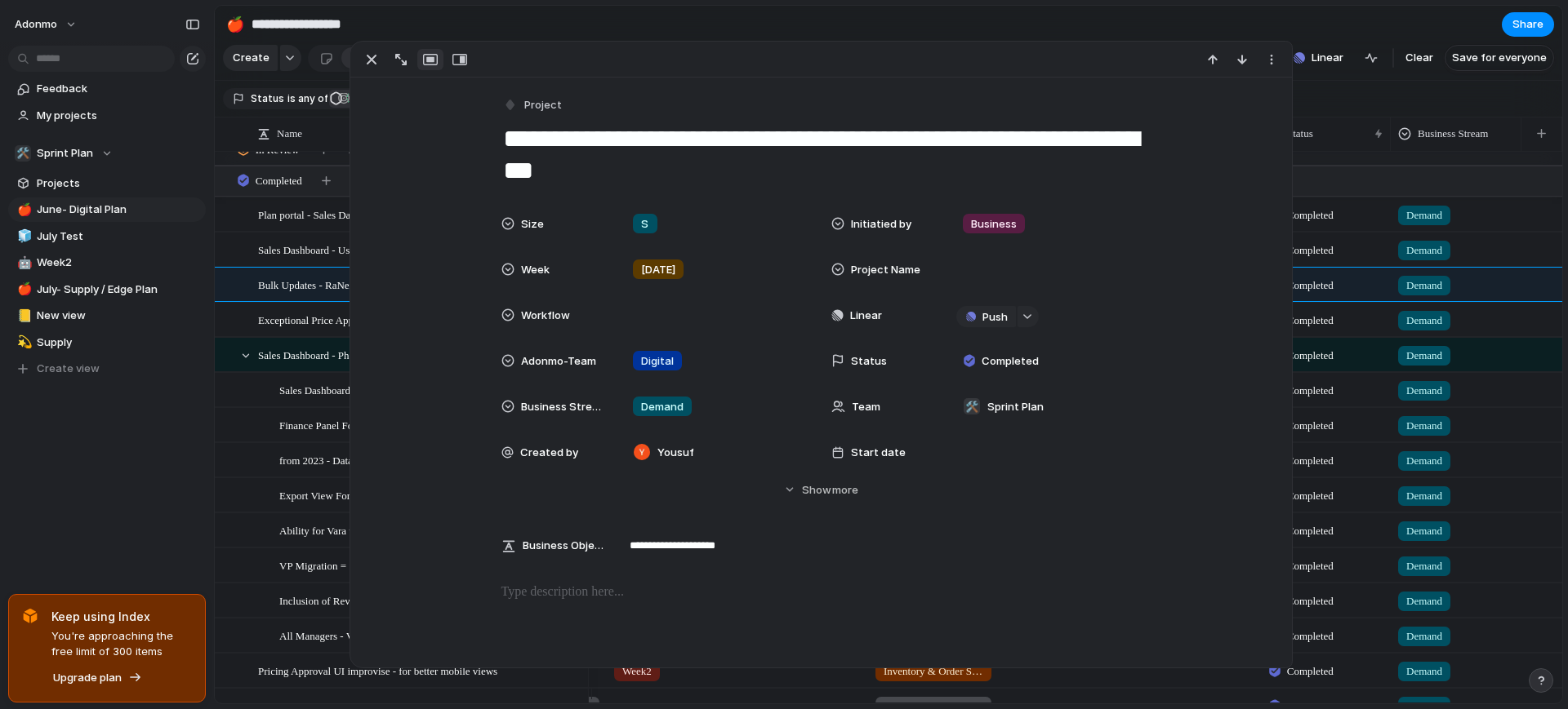
click at [914, 141] on textarea "**********" at bounding box center [821, 155] width 640 height 66
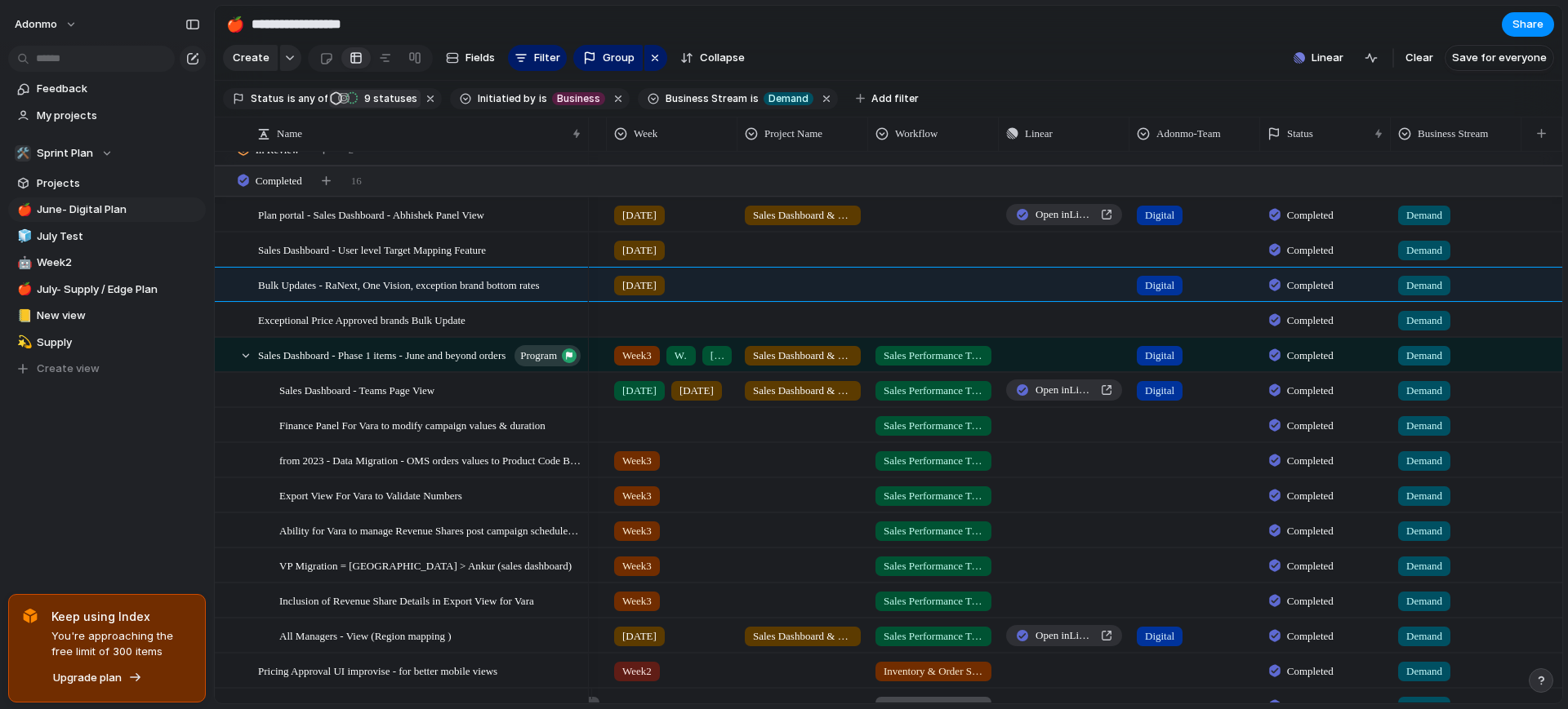
click at [181, 522] on div "Adonmo Feedback My projects 🛠️ Sprint Plan Projects 🍎 June- Digital Plan 🧊 July…" at bounding box center [107, 354] width 214 height 709
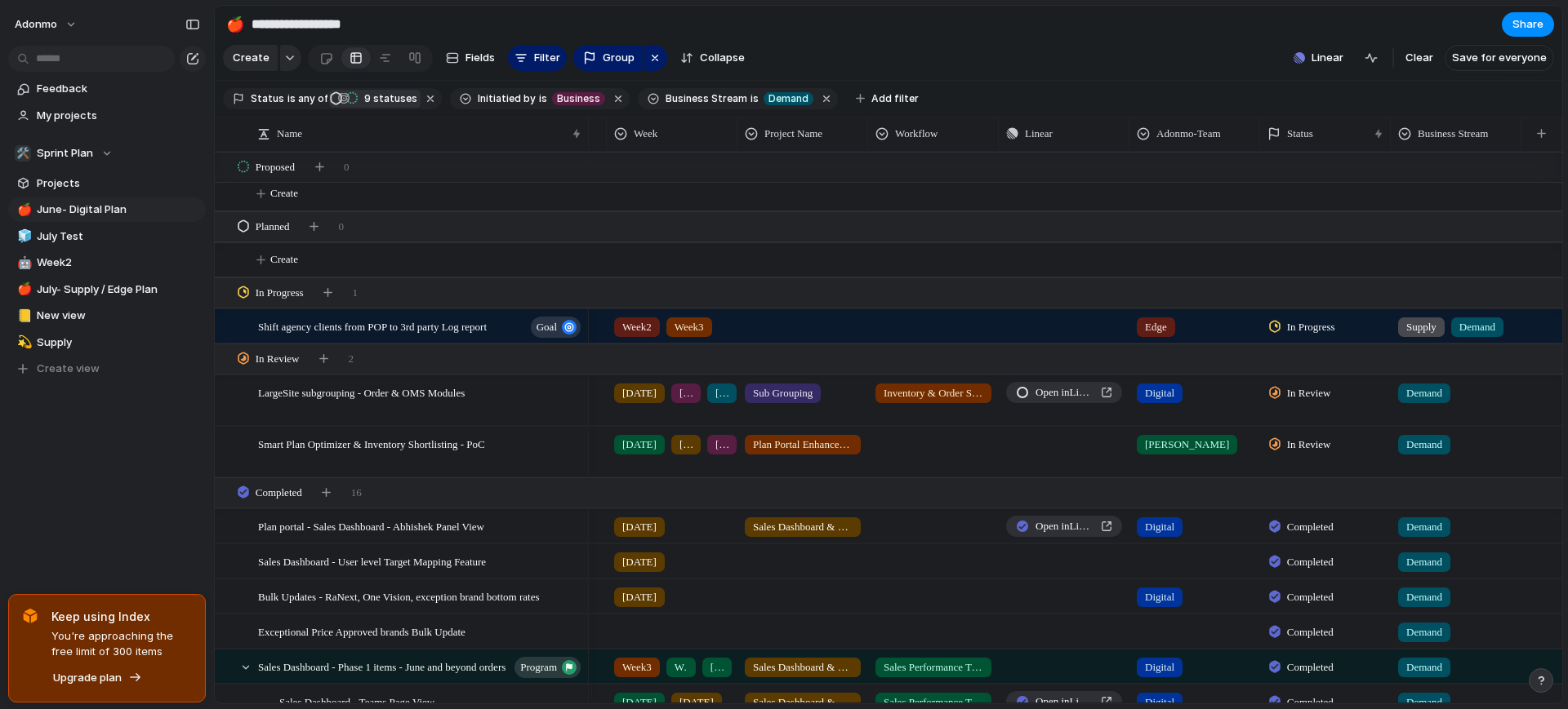
scroll to position [588, 0]
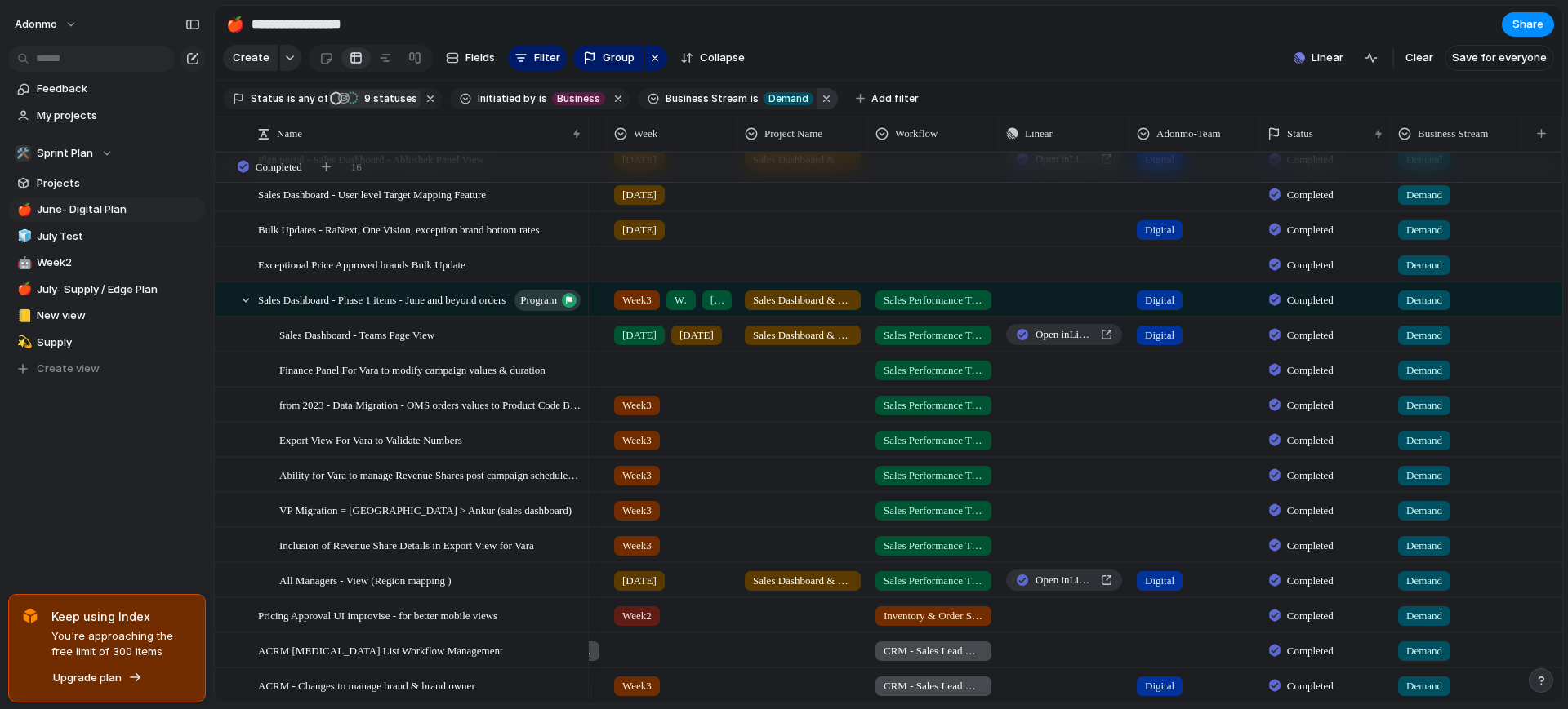
click at [817, 106] on button "button" at bounding box center [827, 98] width 21 height 21
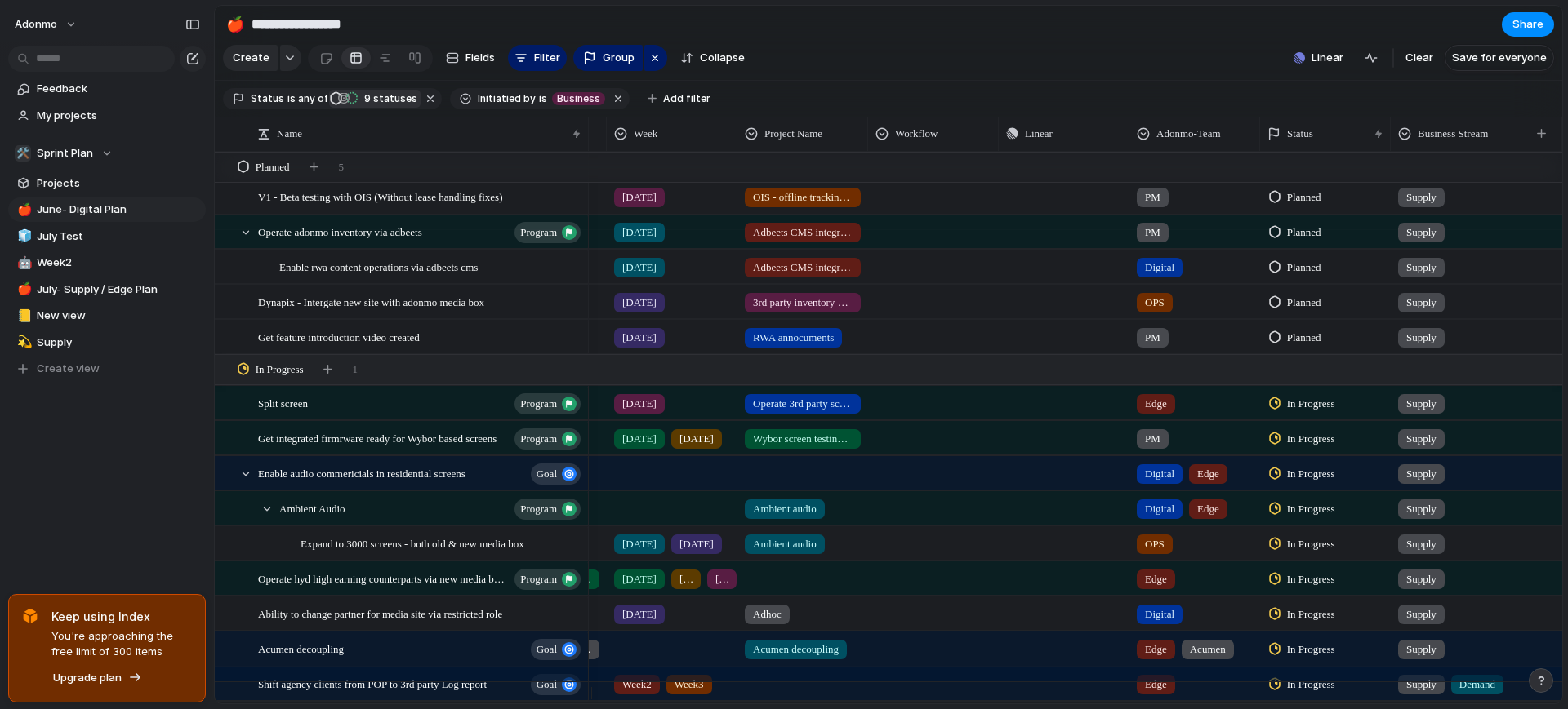
scroll to position [589, 0]
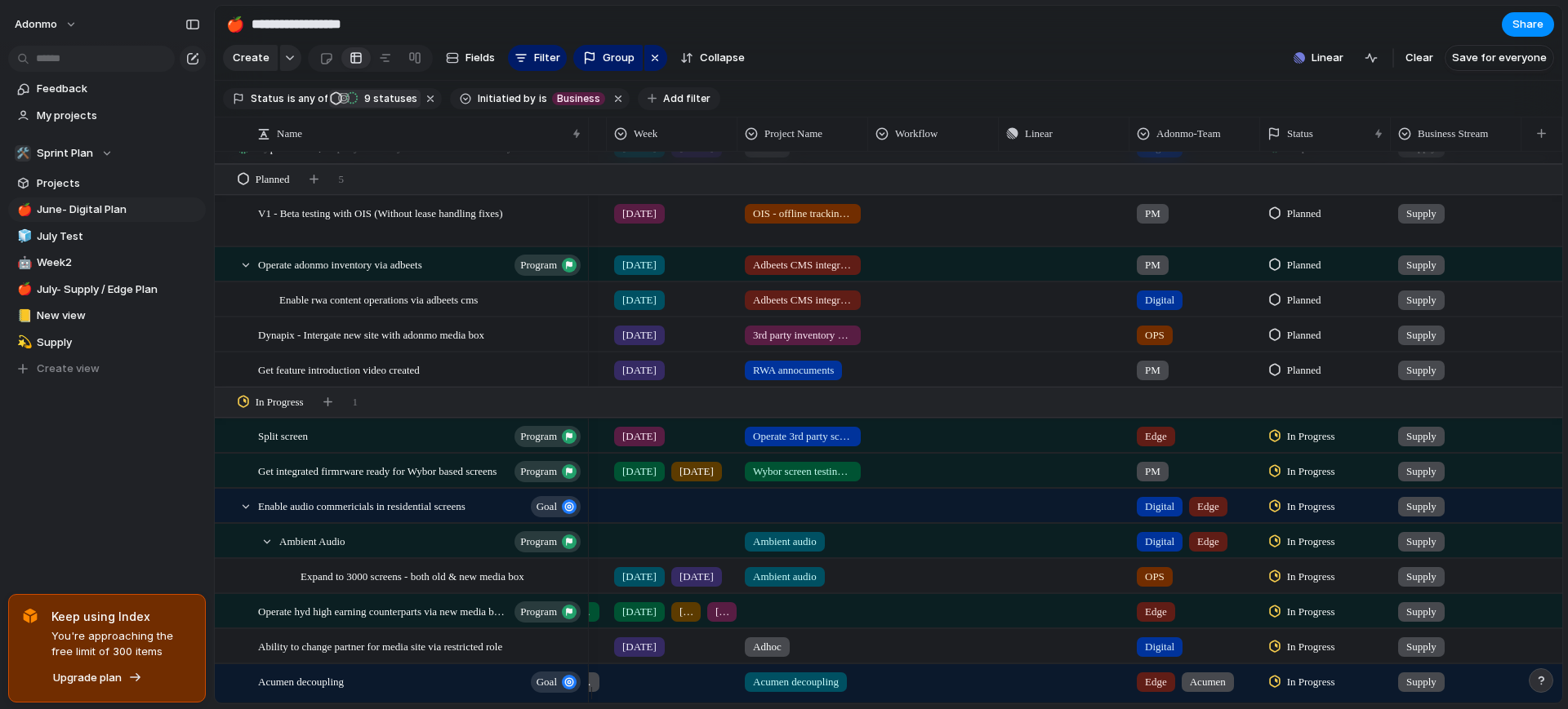
click at [671, 106] on span "Add filter" at bounding box center [687, 98] width 47 height 15
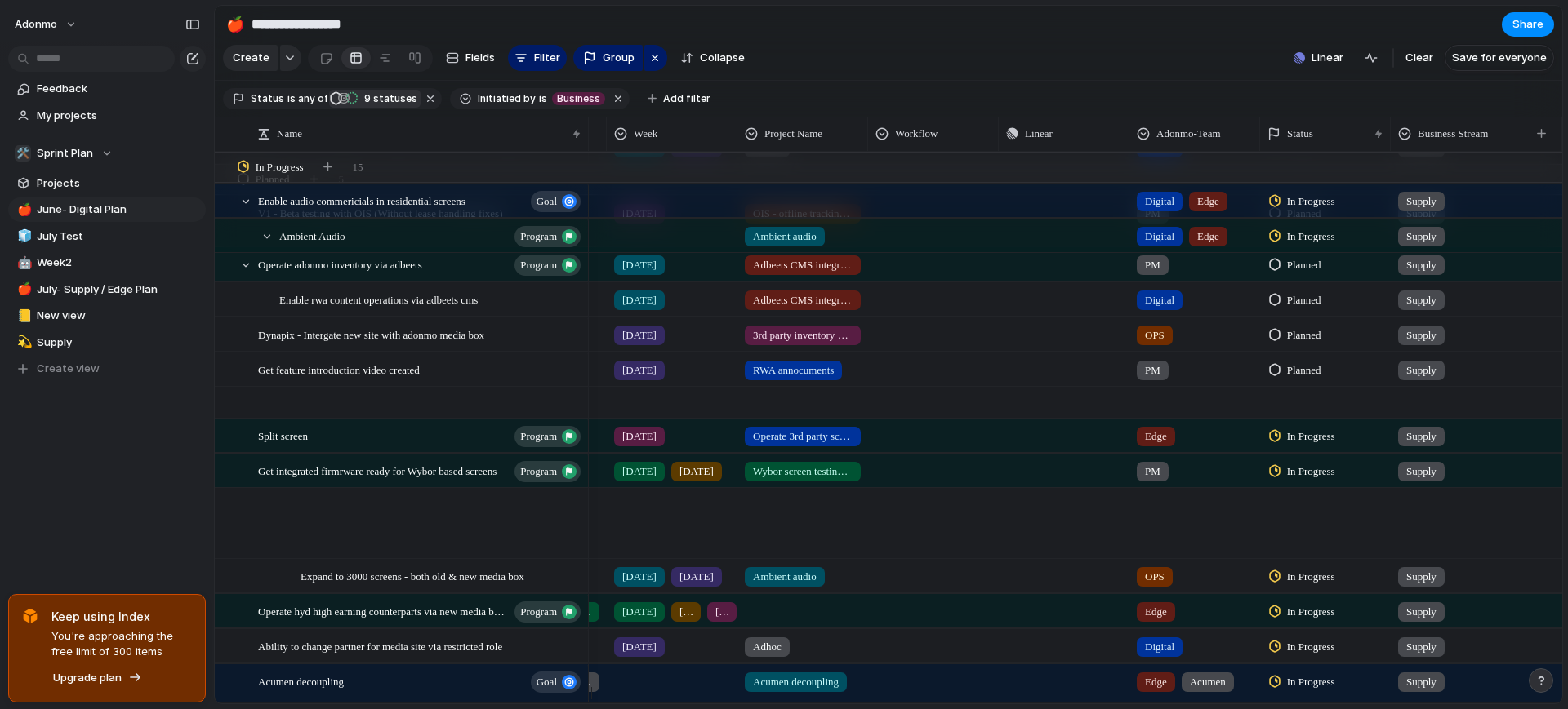
scroll to position [912, 0]
